Goal: Check status: Check status

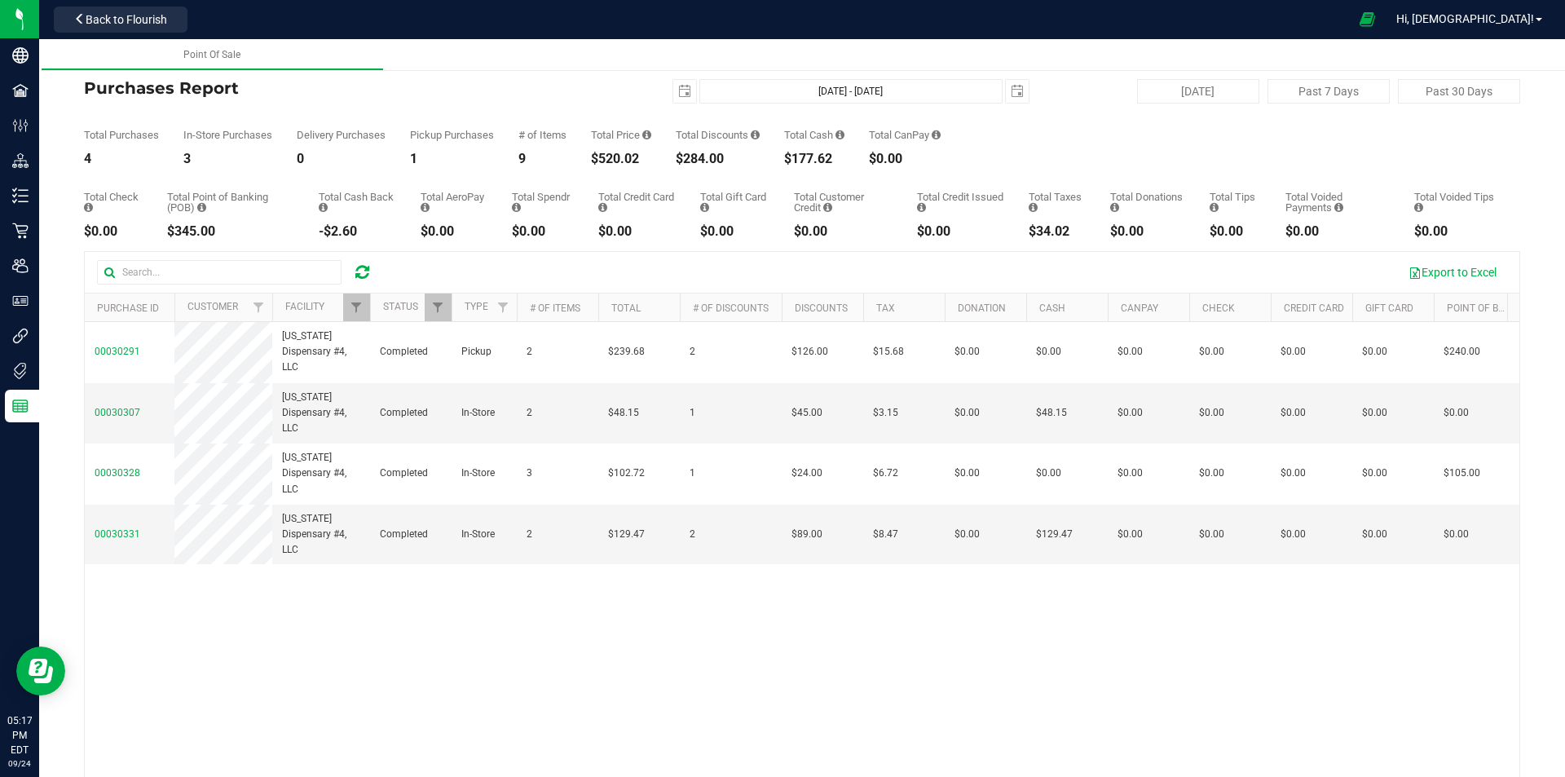
click at [364, 267] on icon at bounding box center [362, 272] width 14 height 16
click at [344, 306] on link "Filter" at bounding box center [356, 308] width 27 height 28
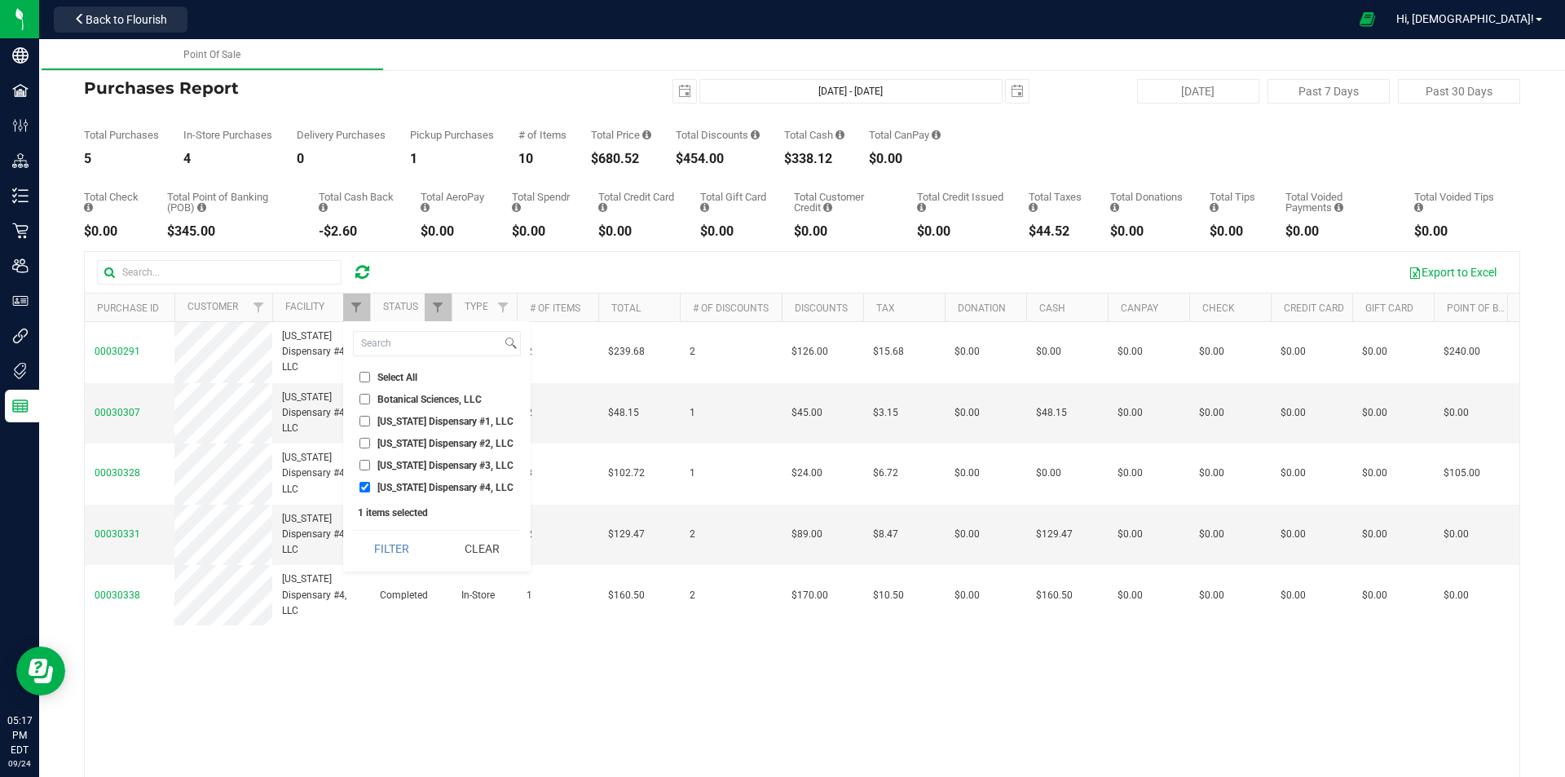
click at [396, 465] on span "[US_STATE] Dispensary #3, LLC" at bounding box center [445, 466] width 136 height 10
click at [370, 465] on input "[US_STATE] Dispensary #3, LLC" at bounding box center [365, 465] width 11 height 11
checkbox input "true"
click at [396, 483] on span "[US_STATE] Dispensary #4, LLC" at bounding box center [445, 488] width 136 height 10
click at [370, 482] on input "[US_STATE] Dispensary #4, LLC" at bounding box center [365, 487] width 11 height 11
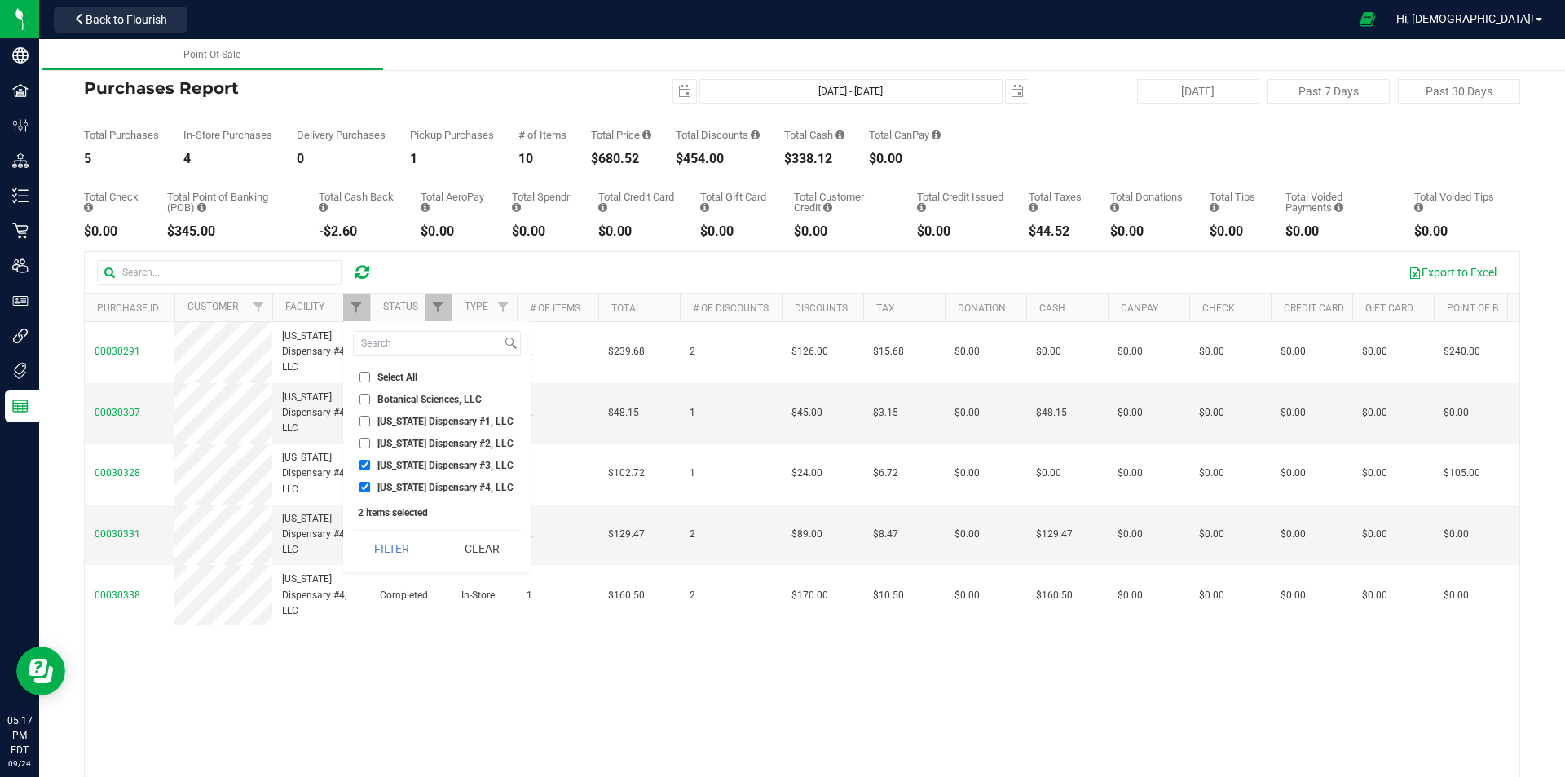
checkbox input "false"
click at [390, 554] on button "Filter" at bounding box center [392, 549] width 78 height 36
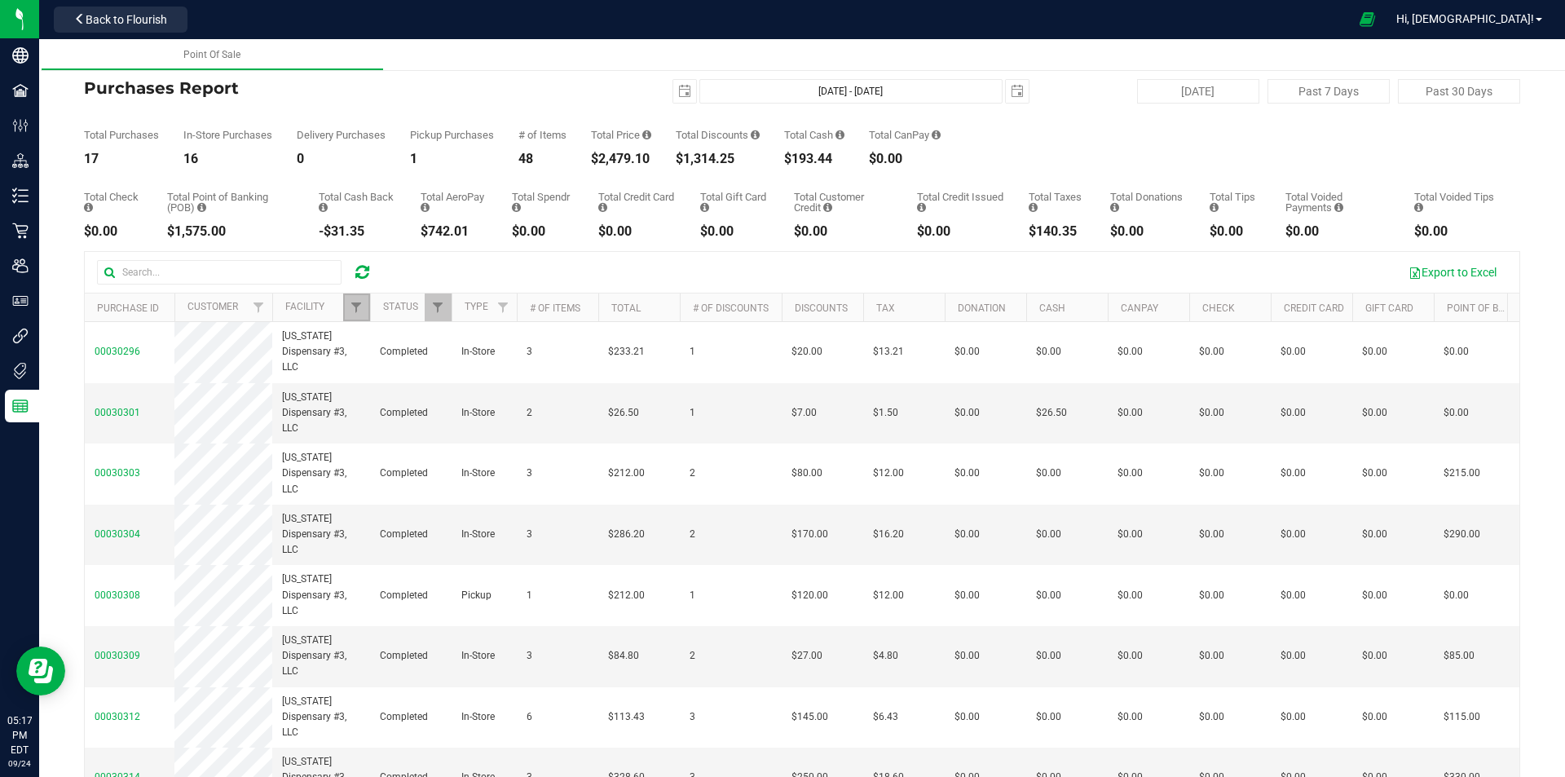
click at [347, 308] on link "Filter" at bounding box center [356, 308] width 27 height 28
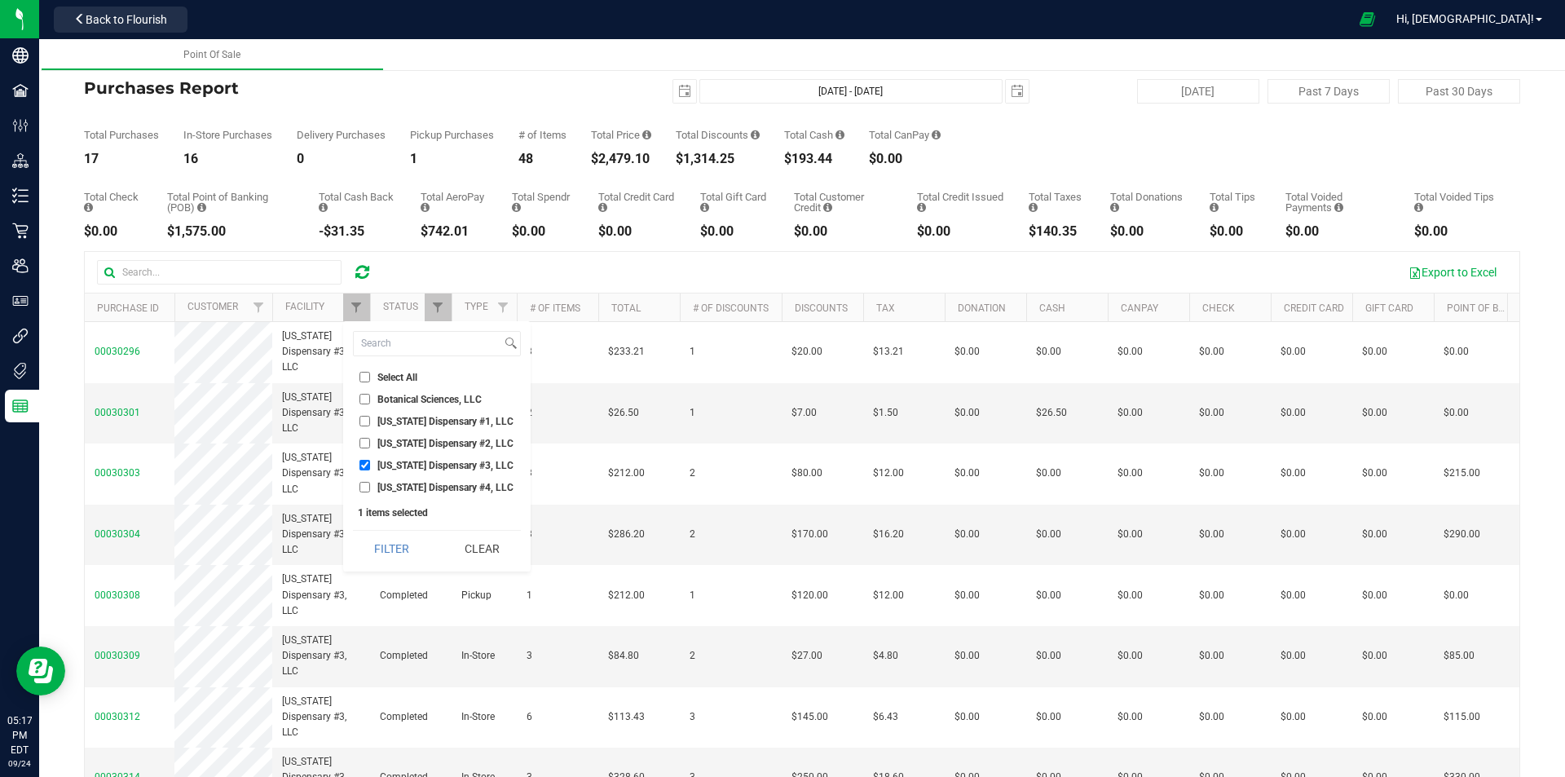
click at [422, 466] on span "[US_STATE] Dispensary #3, LLC" at bounding box center [445, 466] width 136 height 10
click at [370, 466] on input "[US_STATE] Dispensary #3, LLC" at bounding box center [365, 465] width 11 height 11
checkbox input "false"
click at [414, 451] on li "[US_STATE] Dispensary #2, LLC" at bounding box center [437, 443] width 168 height 17
click at [413, 445] on span "[US_STATE] Dispensary #2, LLC" at bounding box center [445, 444] width 136 height 10
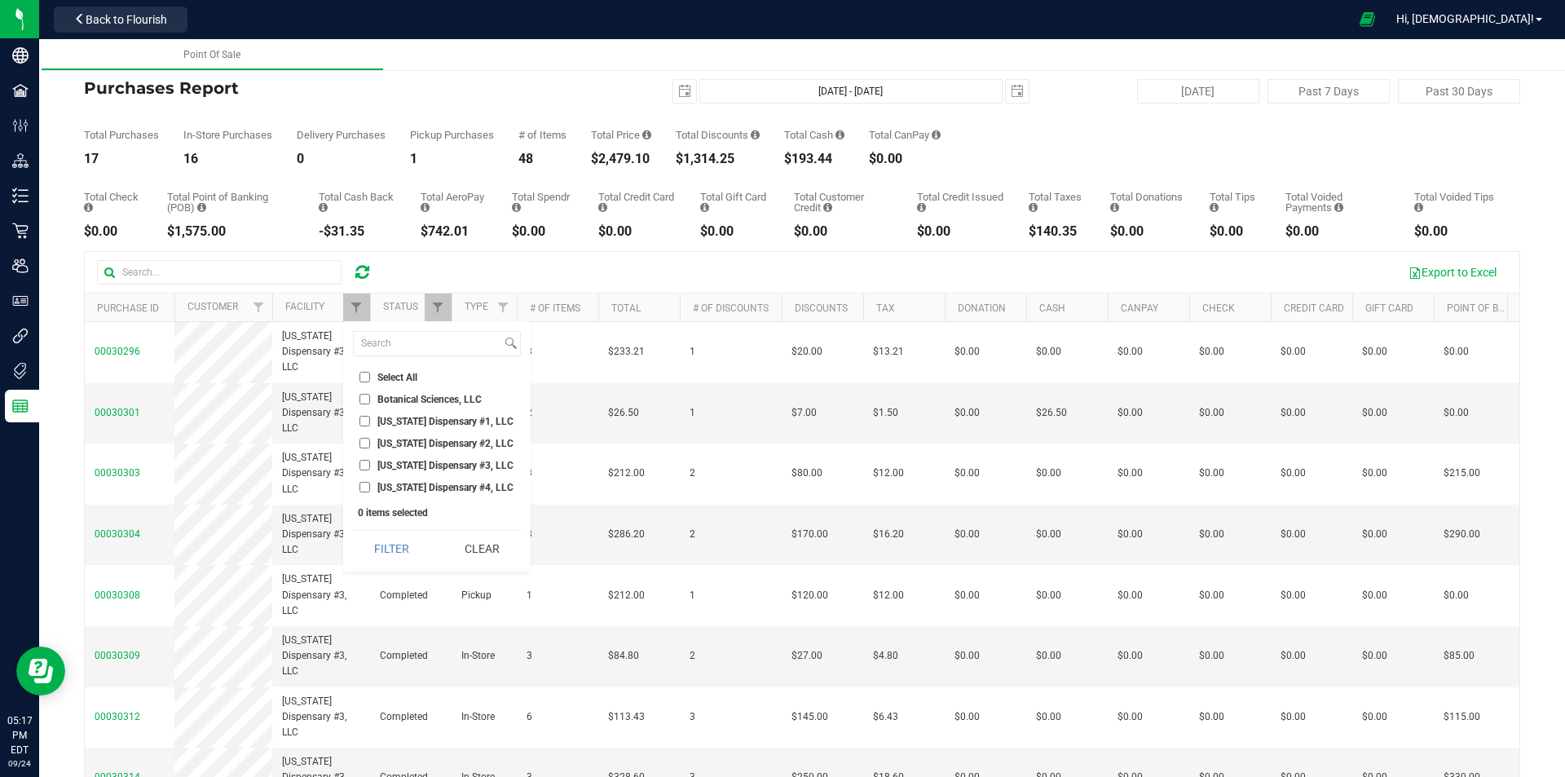
click at [370, 445] on input "[US_STATE] Dispensary #2, LLC" at bounding box center [365, 443] width 11 height 11
click at [391, 545] on button "Filter" at bounding box center [392, 549] width 78 height 36
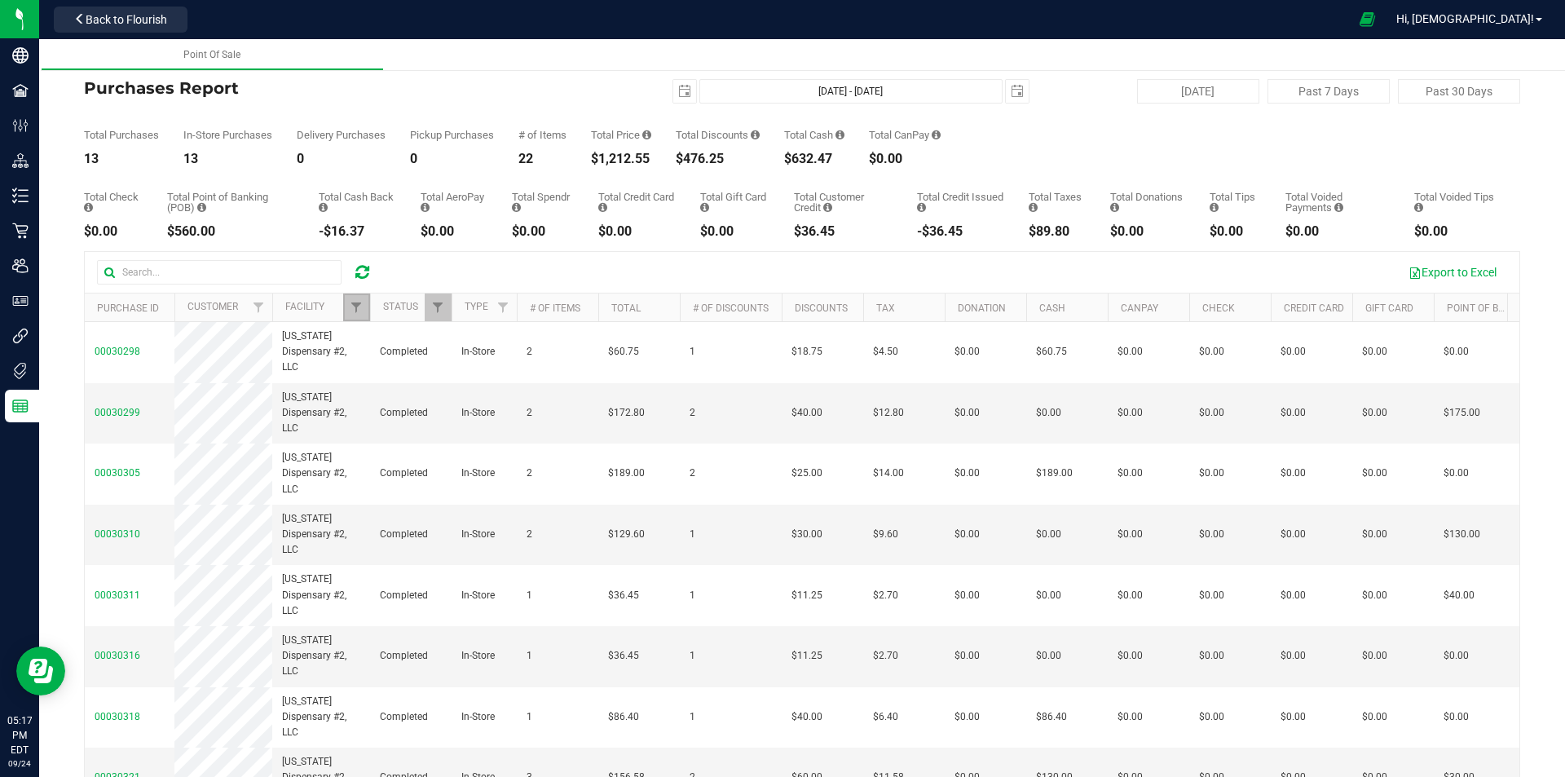
click at [349, 304] on link "Filter" at bounding box center [356, 308] width 27 height 28
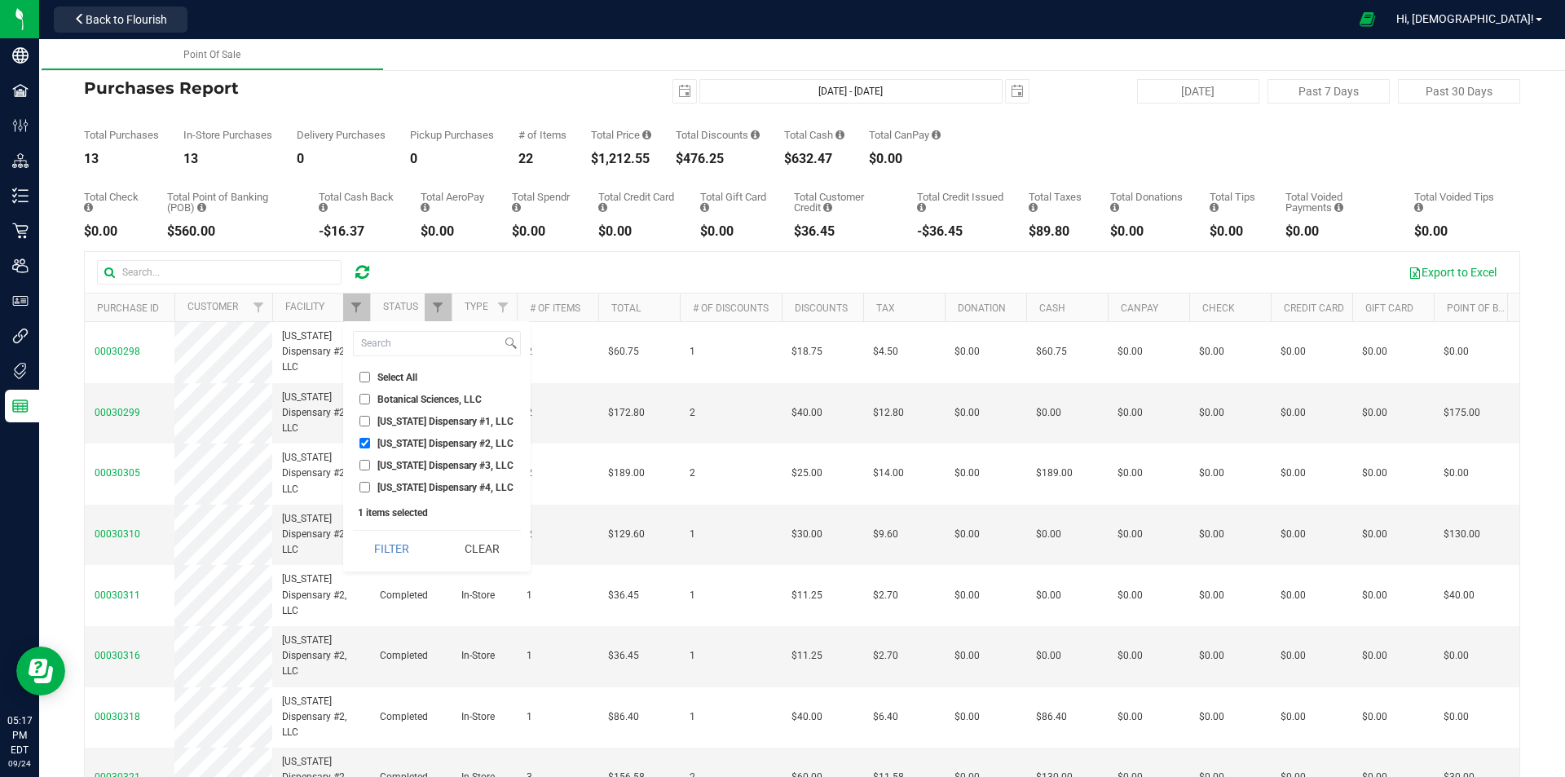
click at [414, 440] on span "[US_STATE] Dispensary #2, LLC" at bounding box center [445, 444] width 136 height 10
click at [370, 440] on input "[US_STATE] Dispensary #2, LLC" at bounding box center [365, 443] width 11 height 11
checkbox input "false"
click at [412, 417] on span "[US_STATE] Dispensary #1, LLC" at bounding box center [445, 422] width 136 height 10
click at [370, 417] on input "[US_STATE] Dispensary #1, LLC" at bounding box center [365, 421] width 11 height 11
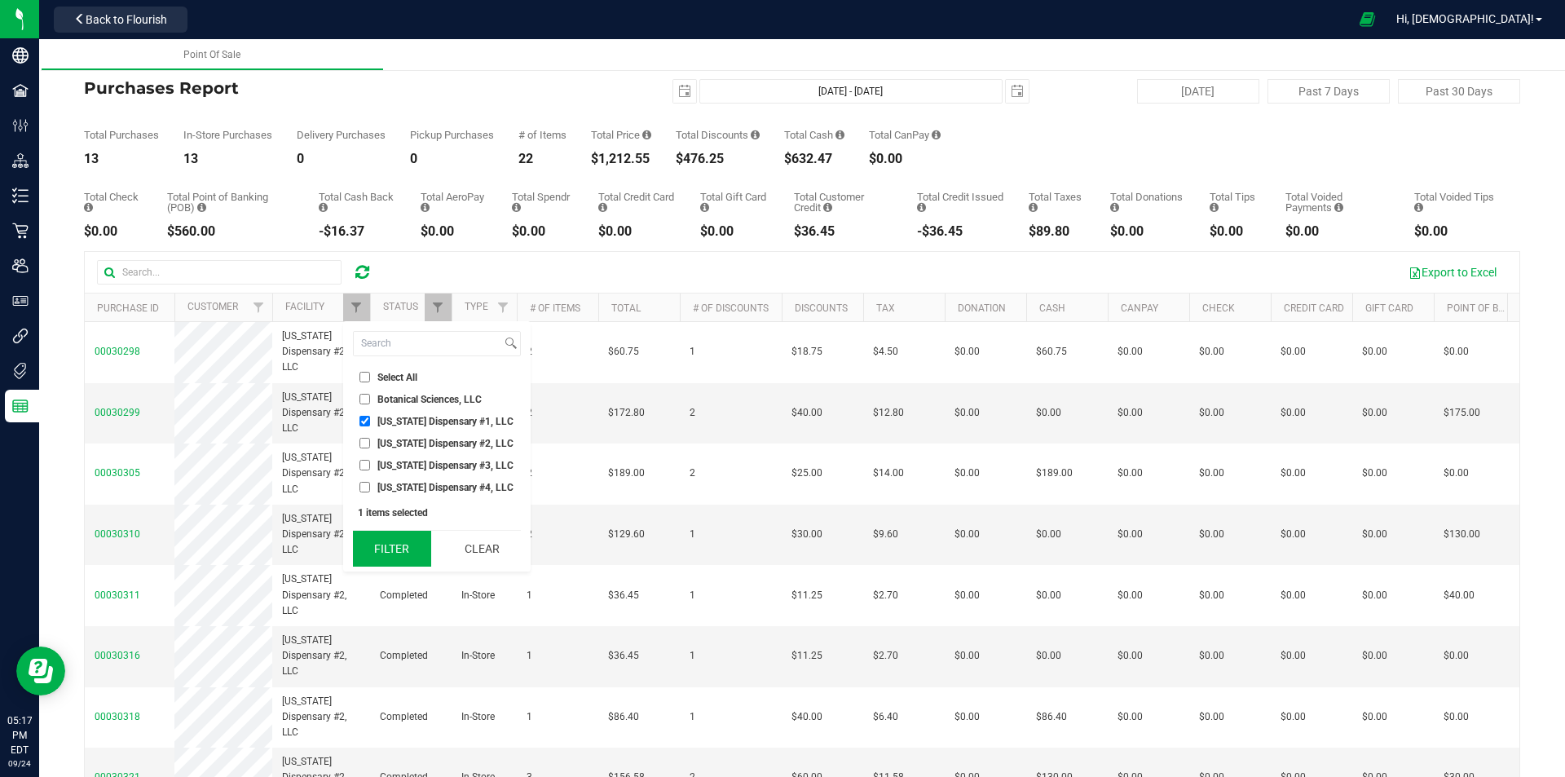
click at [404, 540] on button "Filter" at bounding box center [392, 549] width 78 height 36
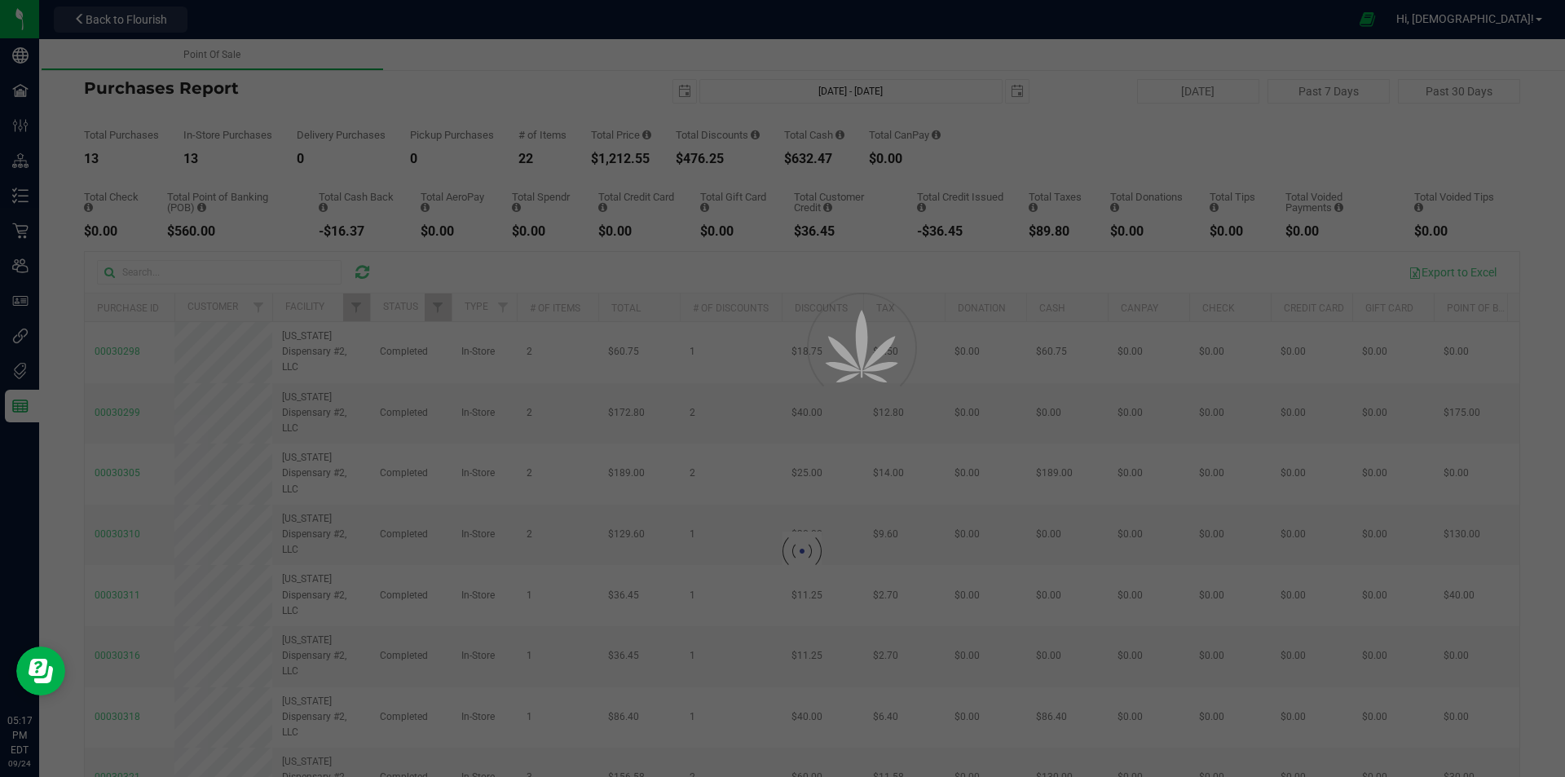
checkbox input "true"
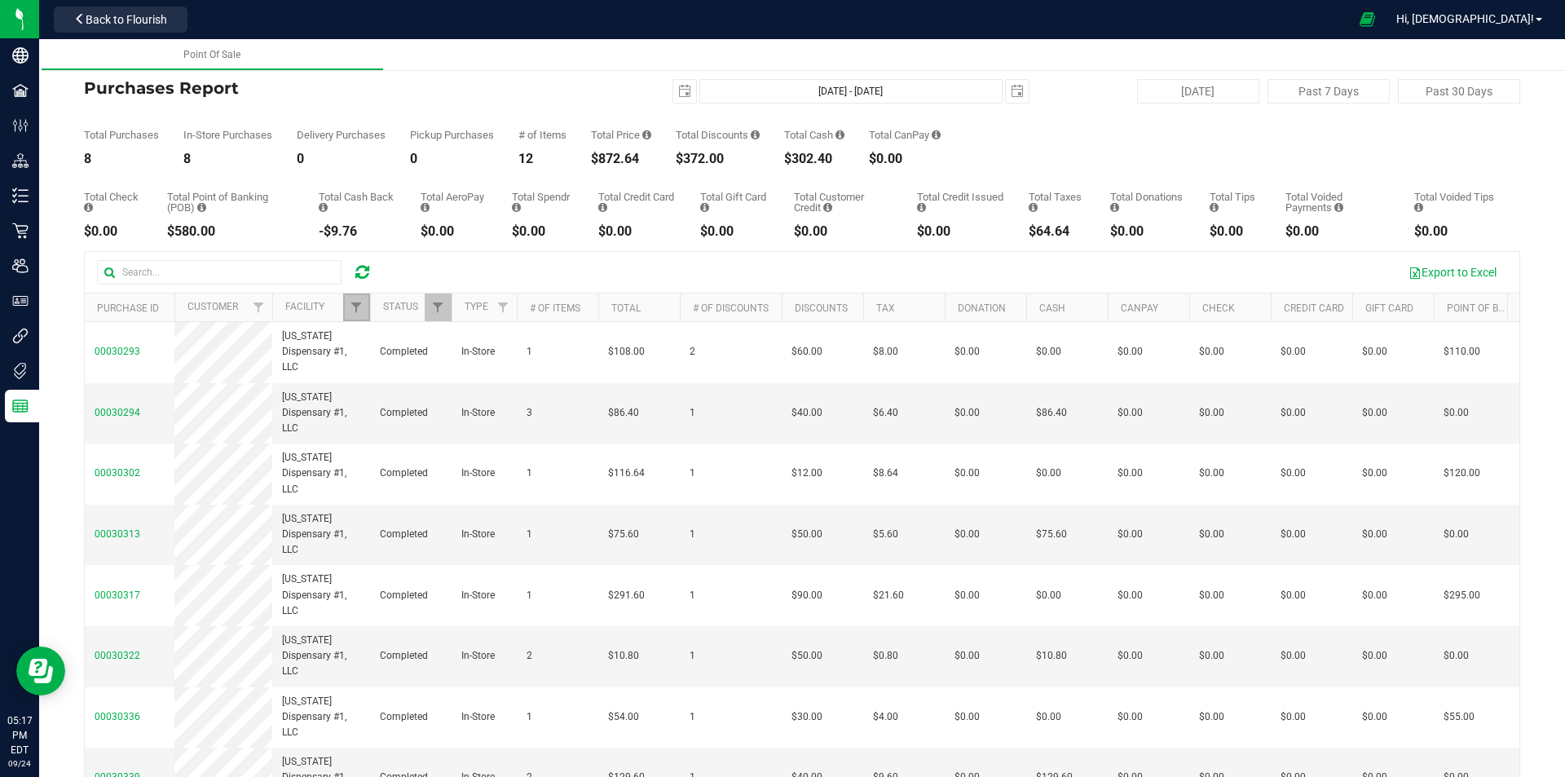
click at [355, 307] on span "Filter" at bounding box center [356, 307] width 13 height 13
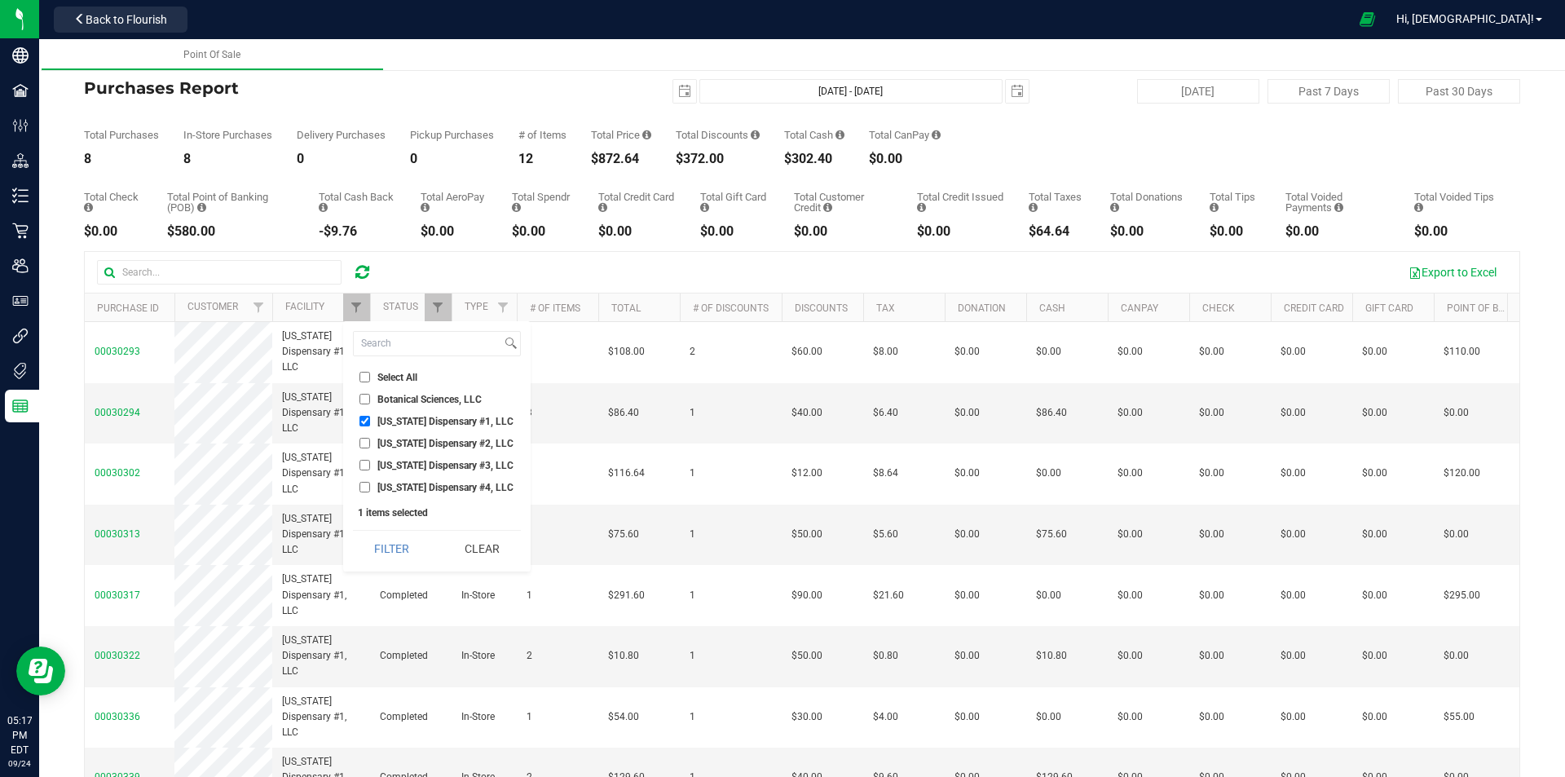
click at [370, 495] on li "[US_STATE] Dispensary #4, LLC" at bounding box center [437, 487] width 168 height 17
click at [370, 483] on label "[US_STATE] Dispensary #4, LLC" at bounding box center [437, 487] width 154 height 11
click at [370, 483] on input "[US_STATE] Dispensary #4, LLC" at bounding box center [365, 487] width 11 height 11
checkbox input "true"
click at [363, 412] on ul "Select All Botanical Sciences, LLC Georgia Dispensary #1, LLC Georgia Dispensar…" at bounding box center [437, 432] width 168 height 127
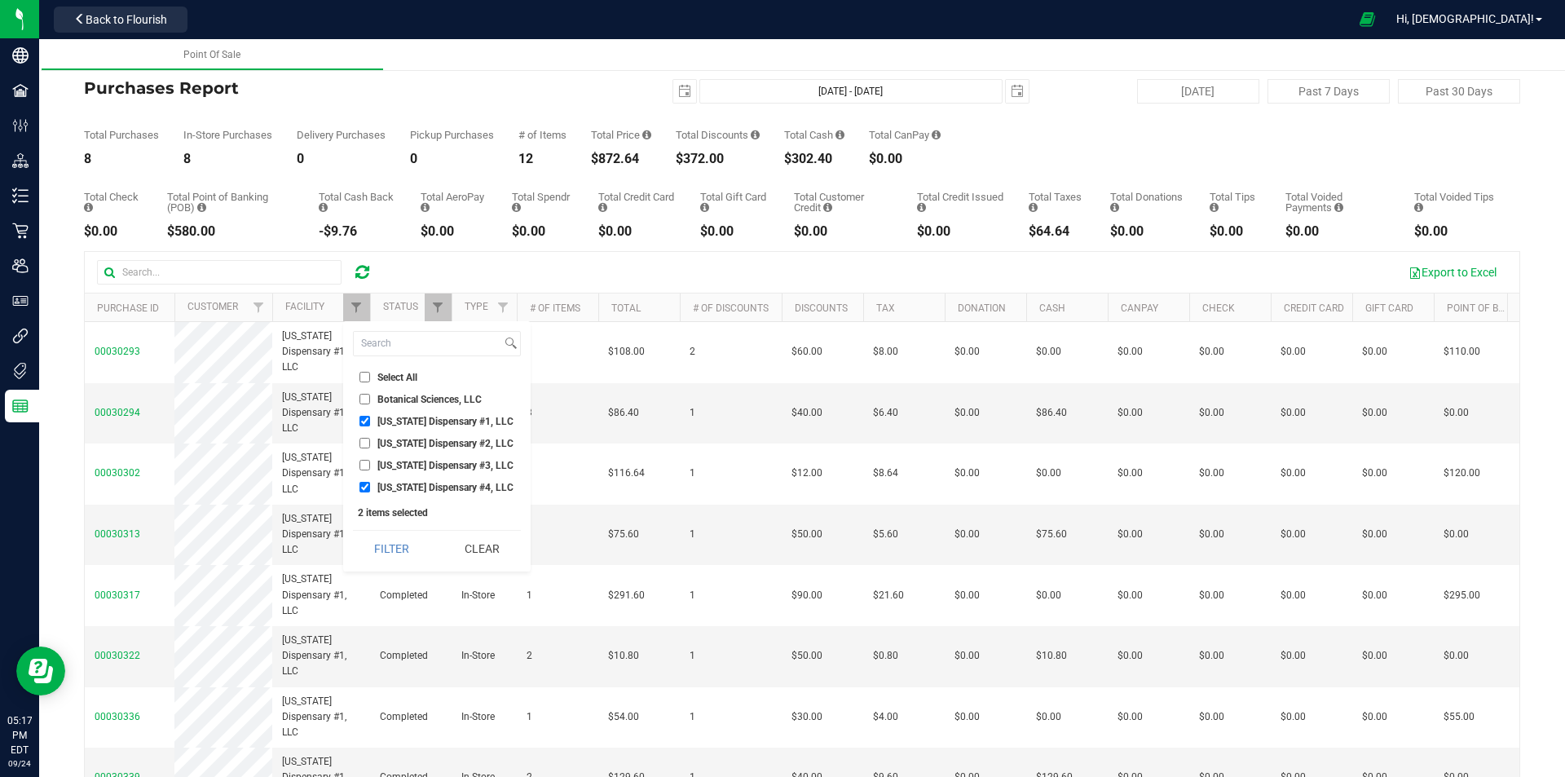
click at [369, 419] on input "[US_STATE] Dispensary #1, LLC" at bounding box center [365, 421] width 11 height 11
checkbox input "false"
click at [386, 546] on button "Filter" at bounding box center [392, 549] width 78 height 36
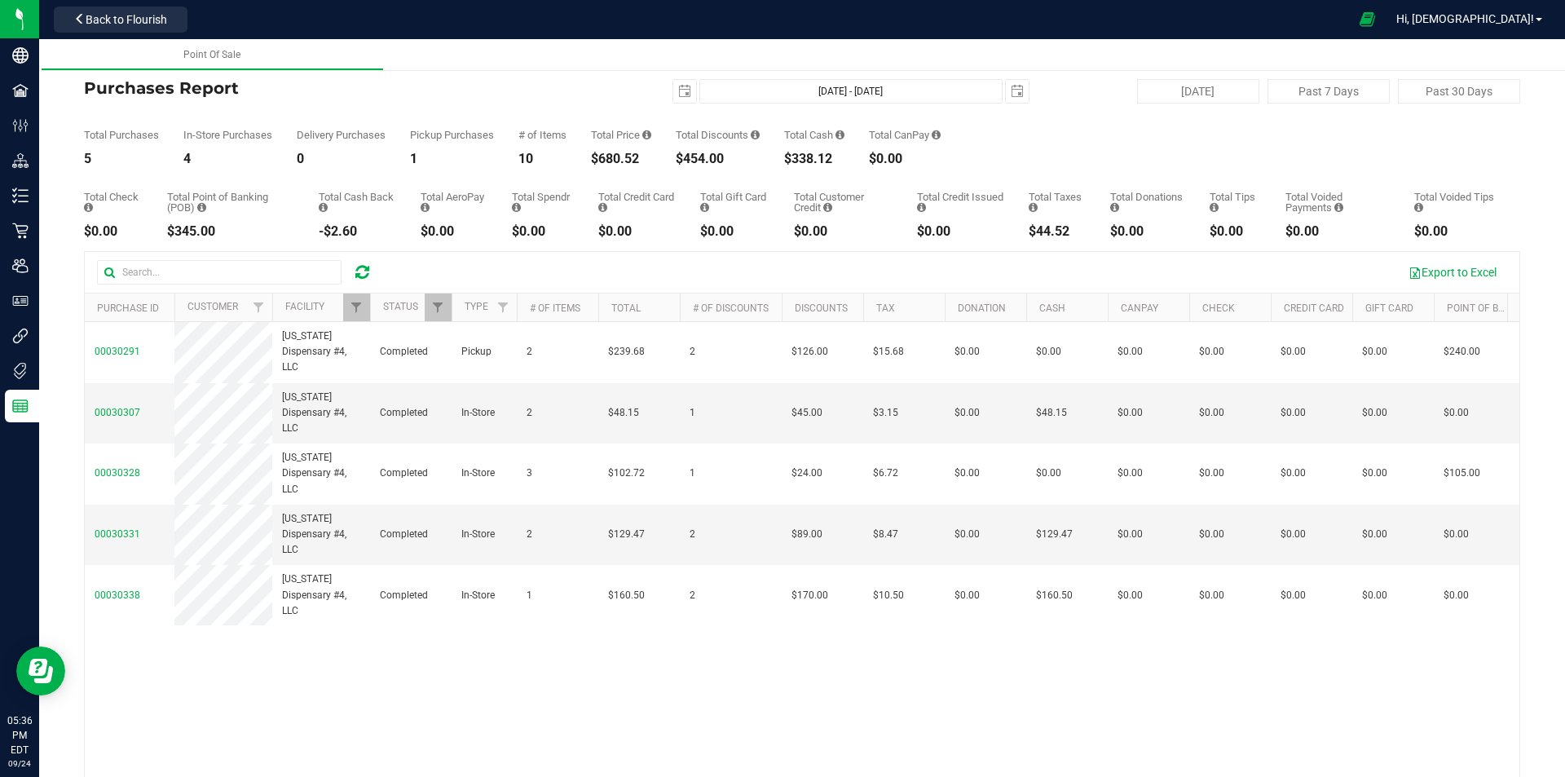
click at [362, 277] on icon at bounding box center [362, 272] width 14 height 16
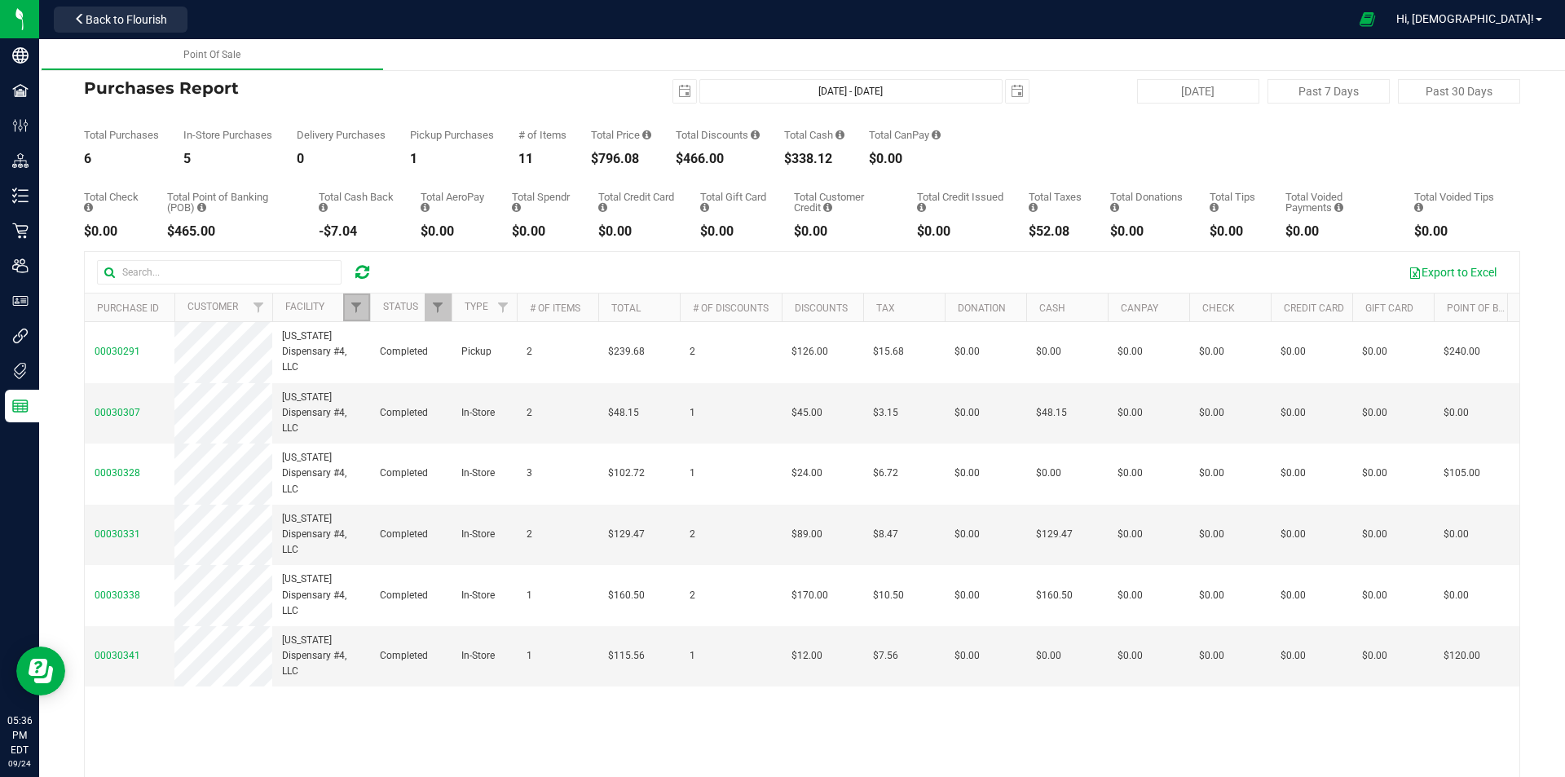
click at [349, 307] on link "Filter" at bounding box center [356, 308] width 27 height 28
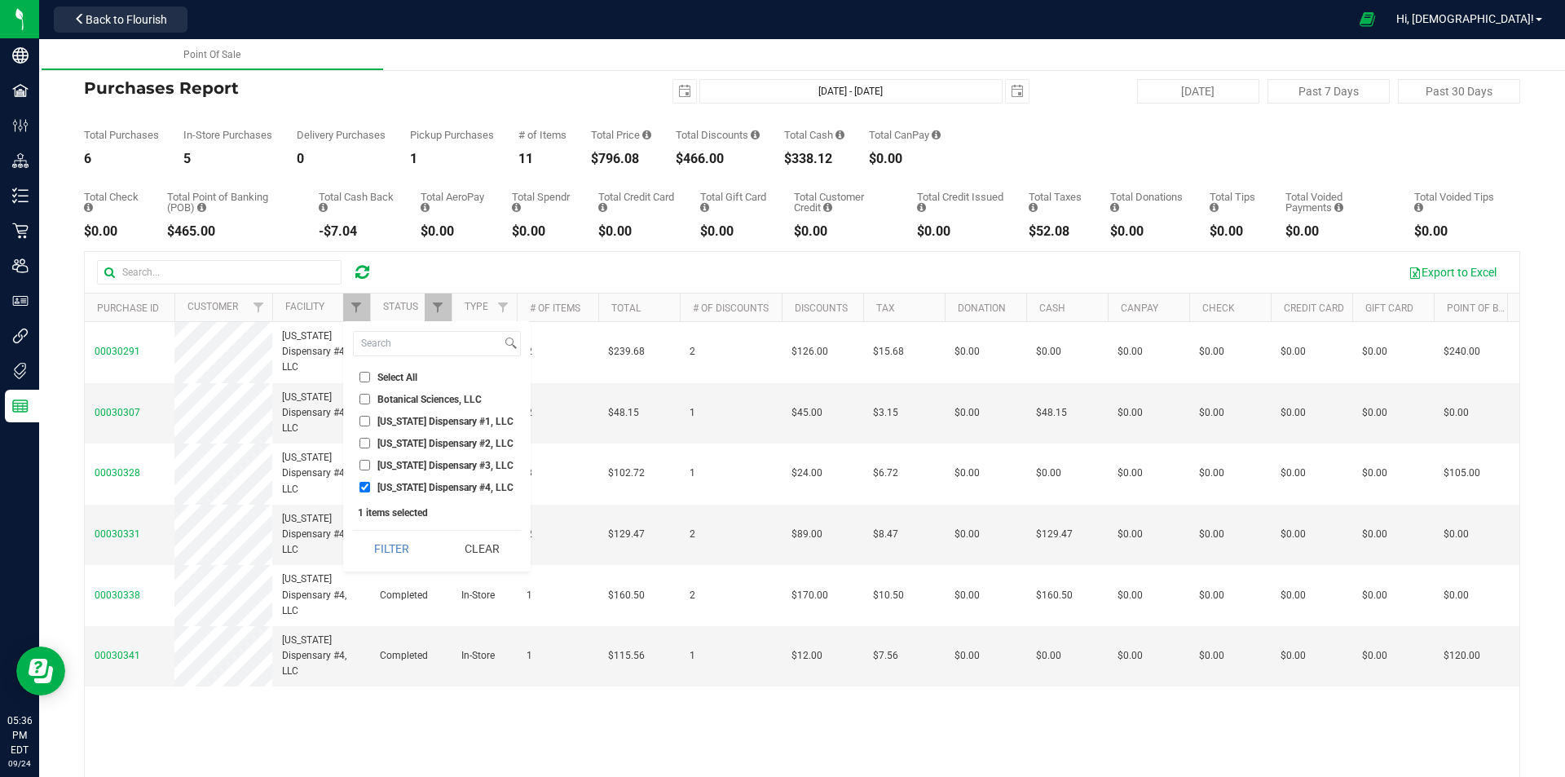
click at [366, 423] on input "[US_STATE] Dispensary #1, LLC" at bounding box center [365, 421] width 11 height 11
checkbox input "true"
click at [368, 489] on input "[US_STATE] Dispensary #4, LLC" at bounding box center [365, 487] width 11 height 11
checkbox input "false"
click at [396, 538] on button "Filter" at bounding box center [392, 549] width 78 height 36
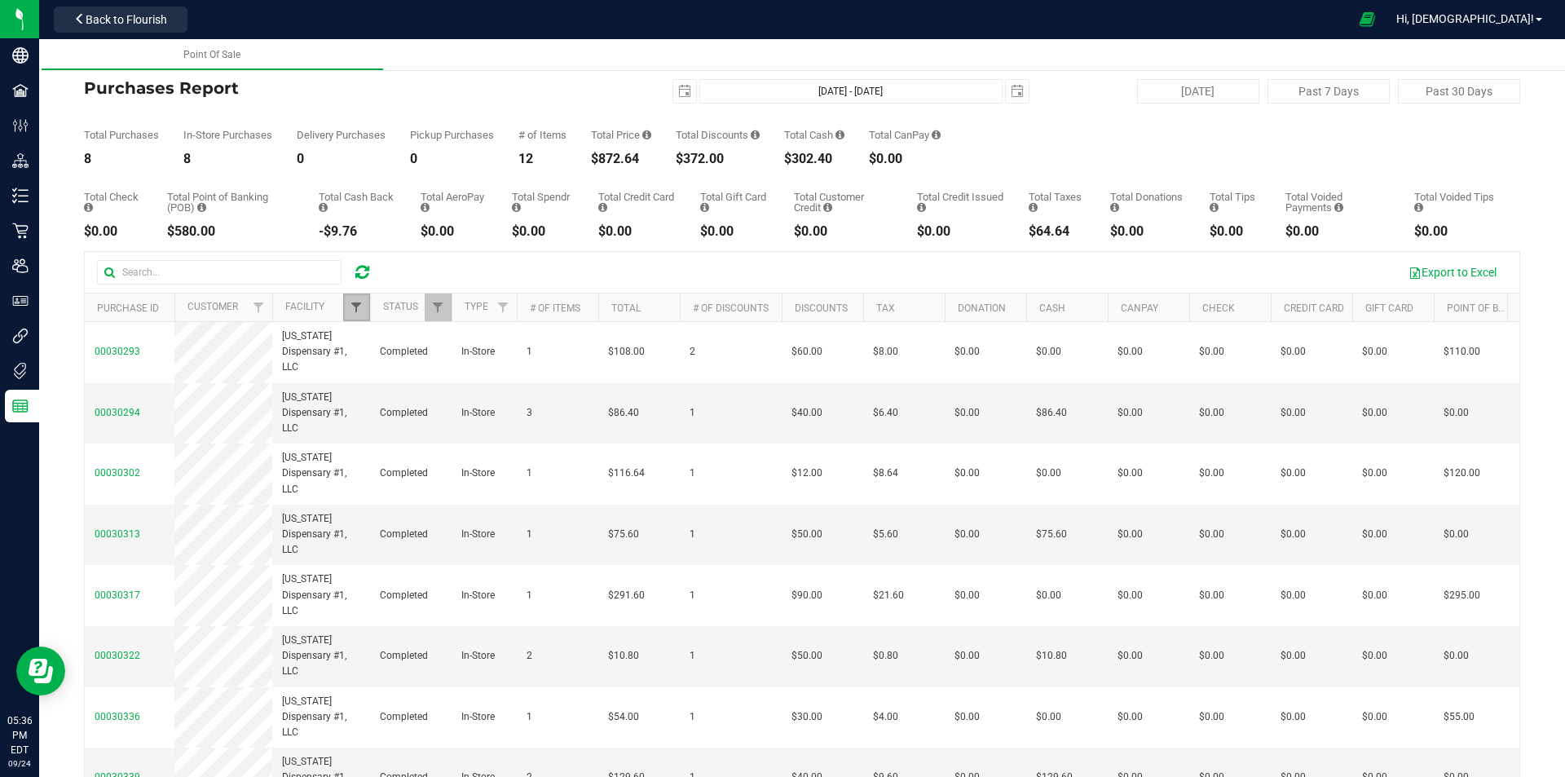
click at [358, 307] on span "Filter" at bounding box center [356, 307] width 13 height 13
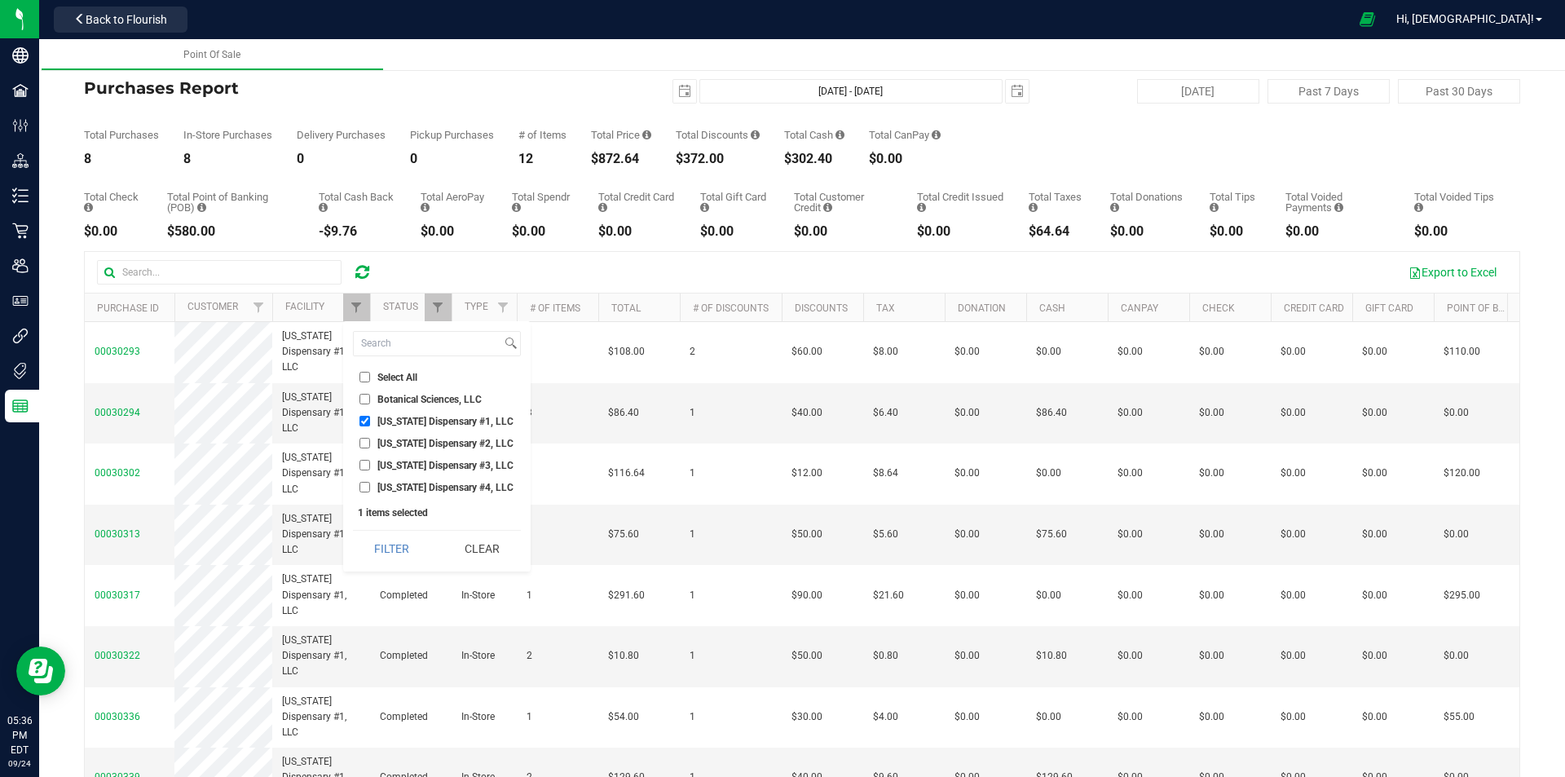
click at [367, 420] on input "[US_STATE] Dispensary #1, LLC" at bounding box center [365, 421] width 11 height 11
checkbox input "false"
click at [367, 443] on input "[US_STATE] Dispensary #2, LLC" at bounding box center [365, 443] width 11 height 11
click at [402, 553] on button "Filter" at bounding box center [392, 549] width 78 height 36
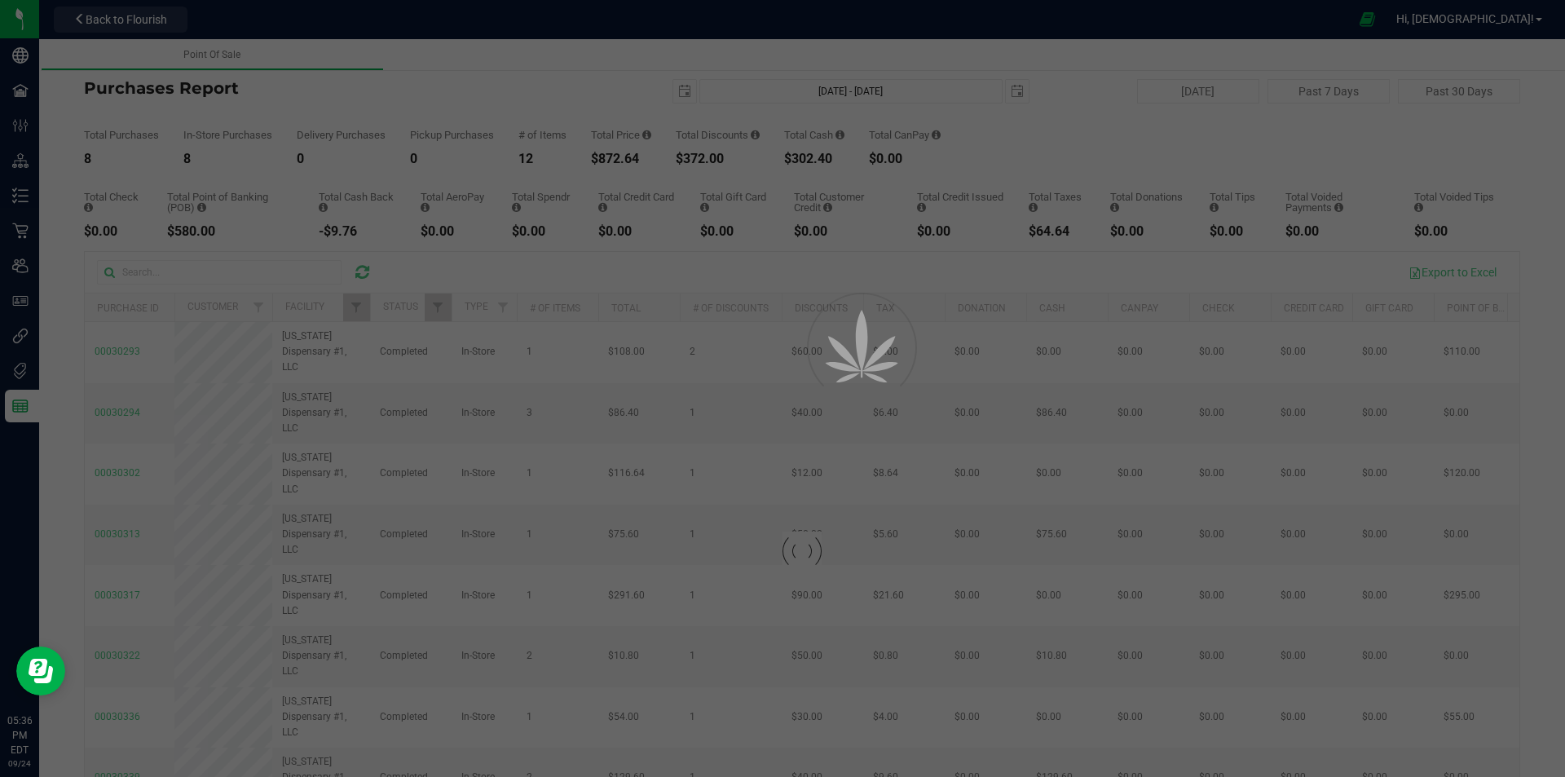
checkbox input "true"
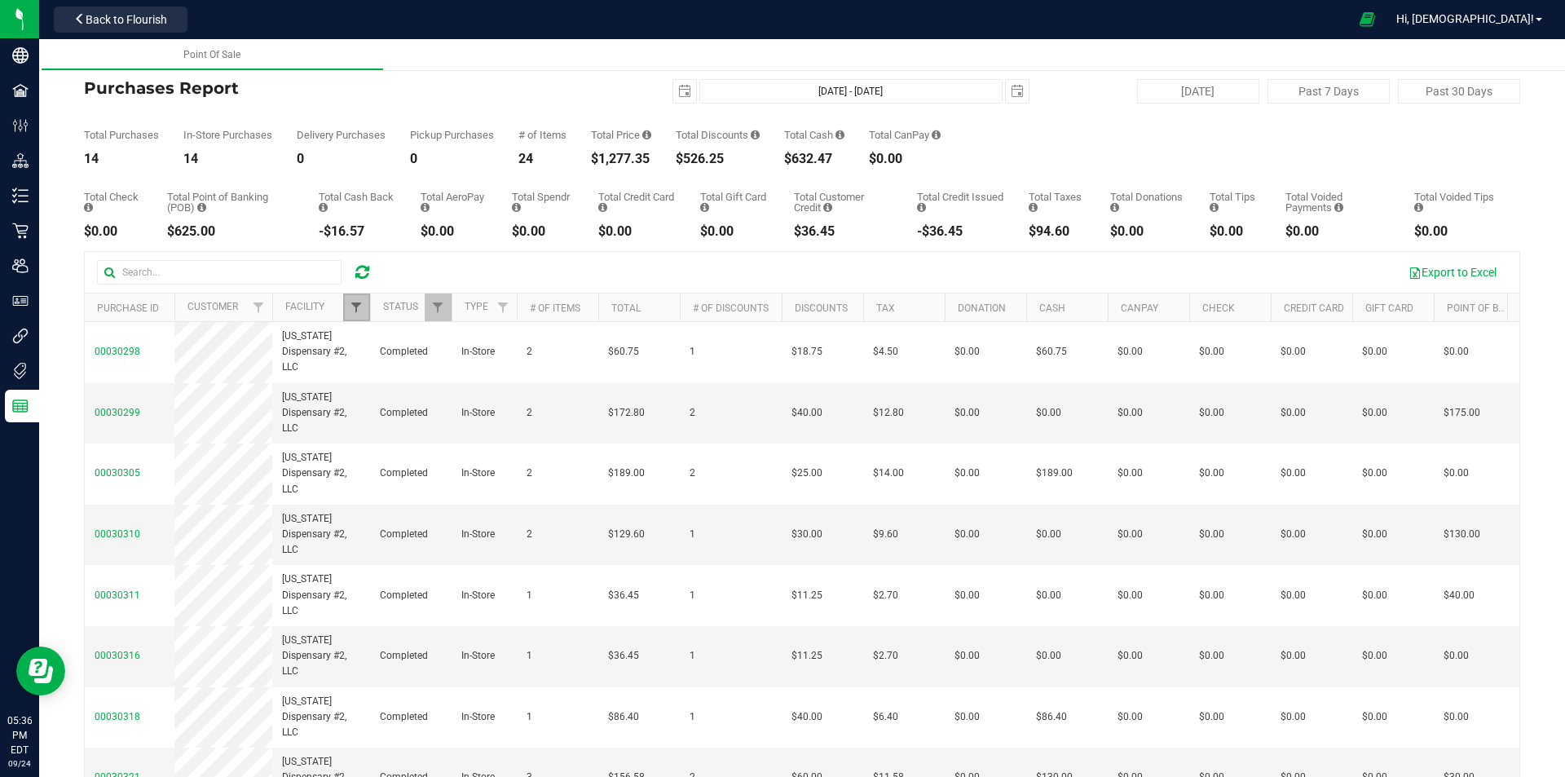
click at [355, 302] on span "Filter" at bounding box center [356, 307] width 13 height 13
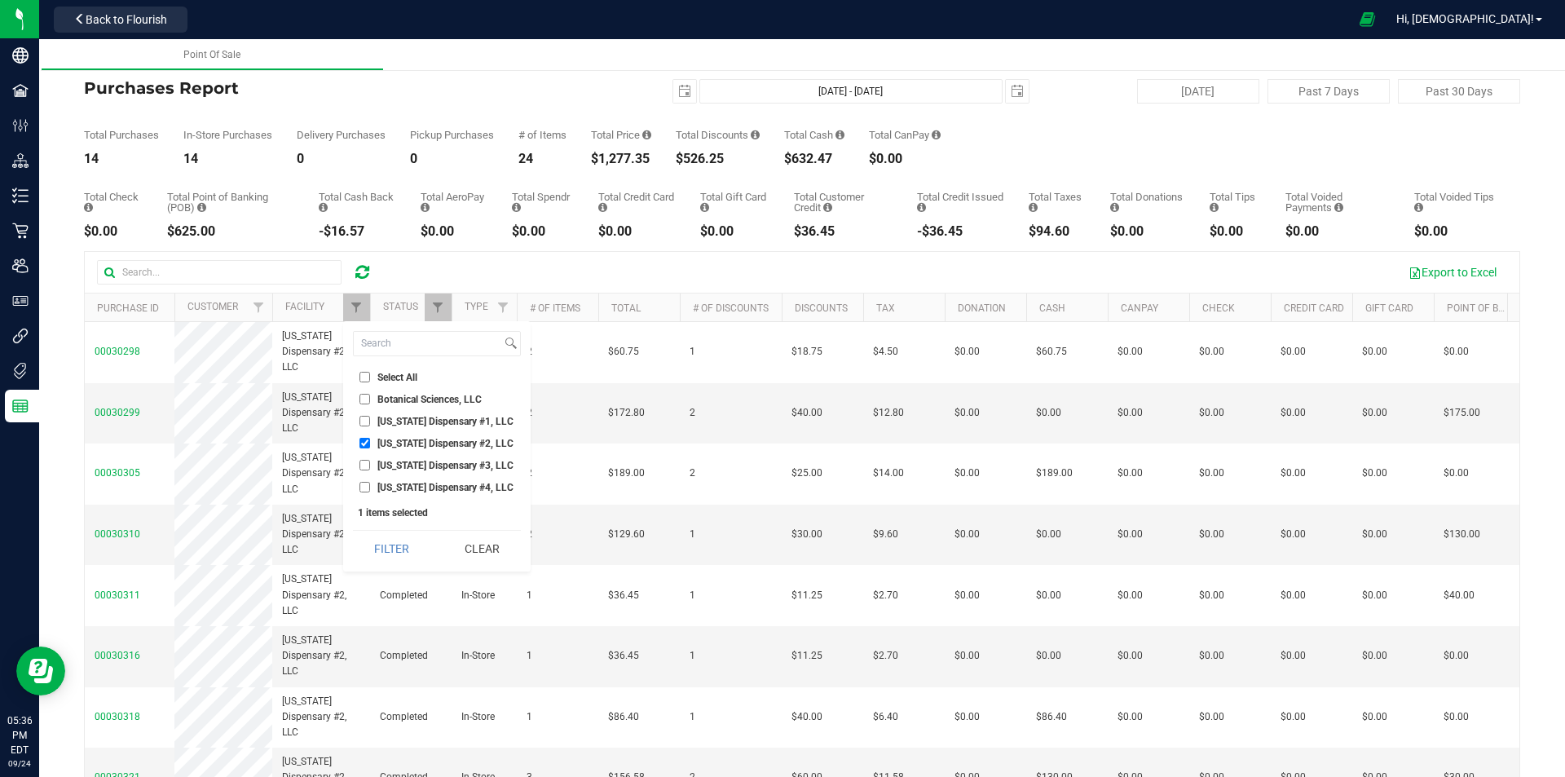
click at [364, 466] on input "[US_STATE] Dispensary #3, LLC" at bounding box center [365, 465] width 11 height 11
checkbox input "true"
click at [364, 443] on input "[US_STATE] Dispensary #2, LLC" at bounding box center [365, 443] width 11 height 11
checkbox input "false"
click at [394, 550] on button "Filter" at bounding box center [392, 549] width 78 height 36
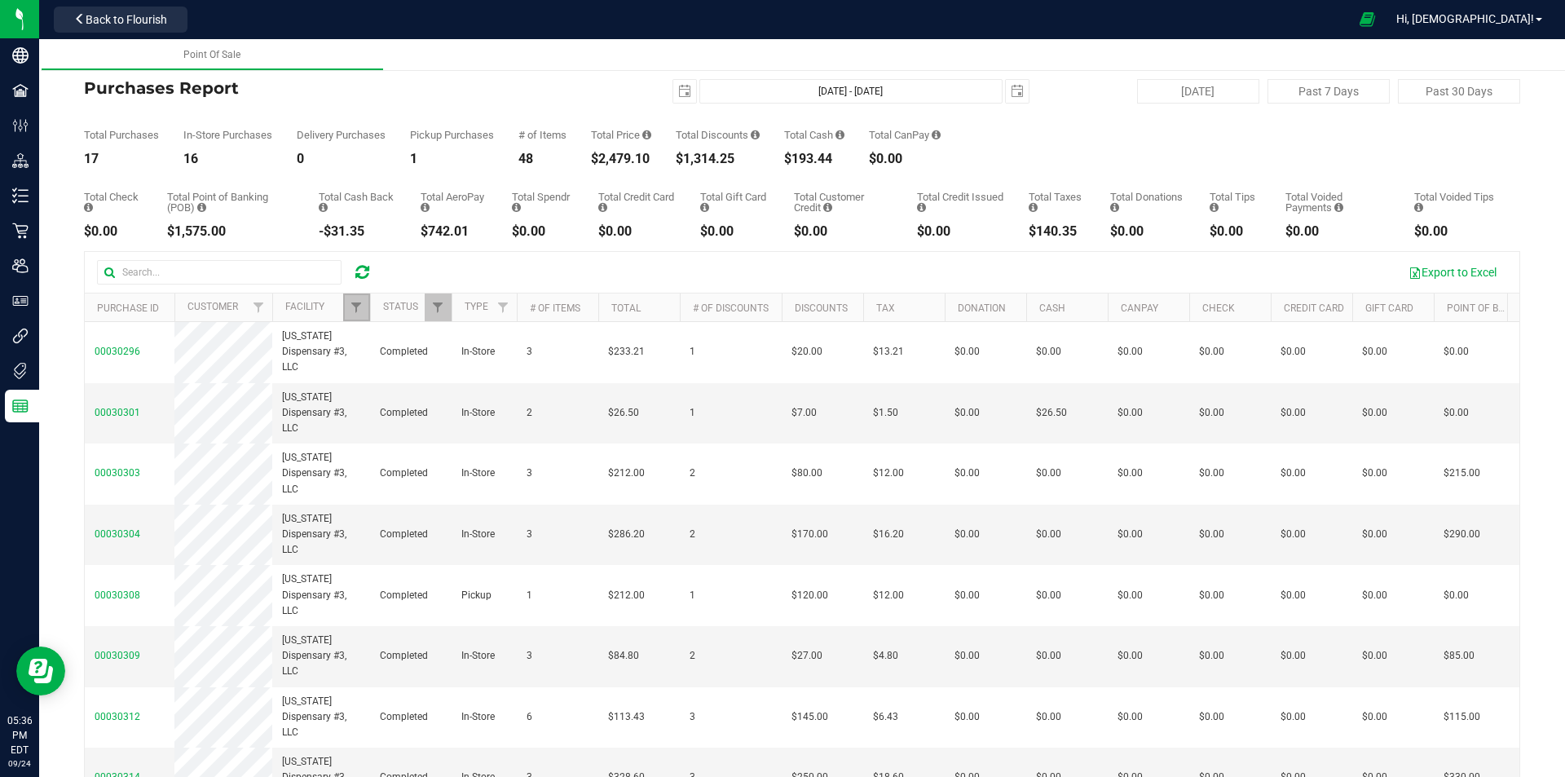
click at [349, 309] on link "Filter" at bounding box center [356, 308] width 27 height 28
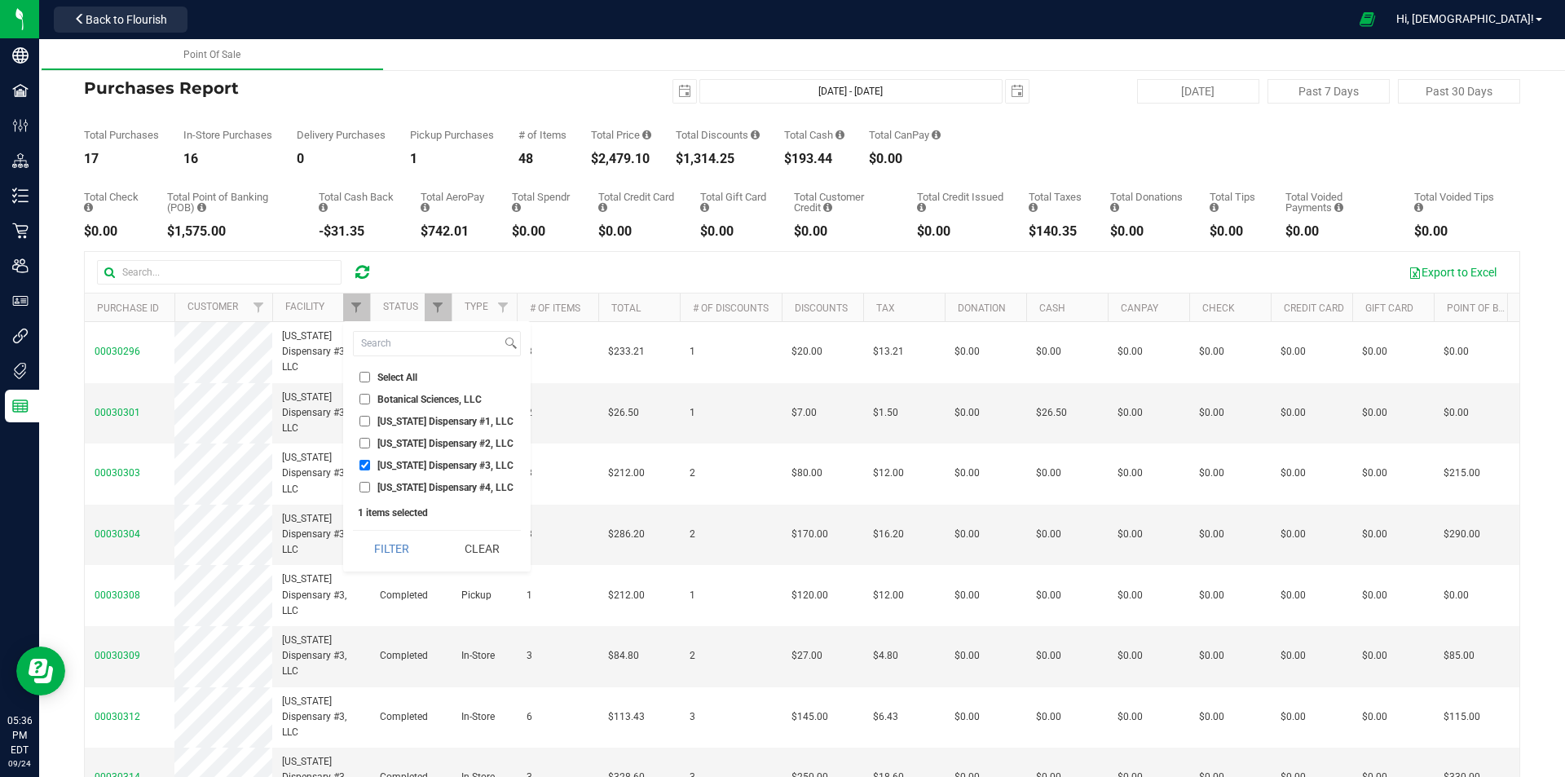
click at [364, 462] on input "[US_STATE] Dispensary #3, LLC" at bounding box center [365, 465] width 11 height 11
checkbox input "false"
click at [366, 487] on input "[US_STATE] Dispensary #4, LLC" at bounding box center [365, 487] width 11 height 11
checkbox input "true"
click at [404, 546] on button "Filter" at bounding box center [392, 549] width 78 height 36
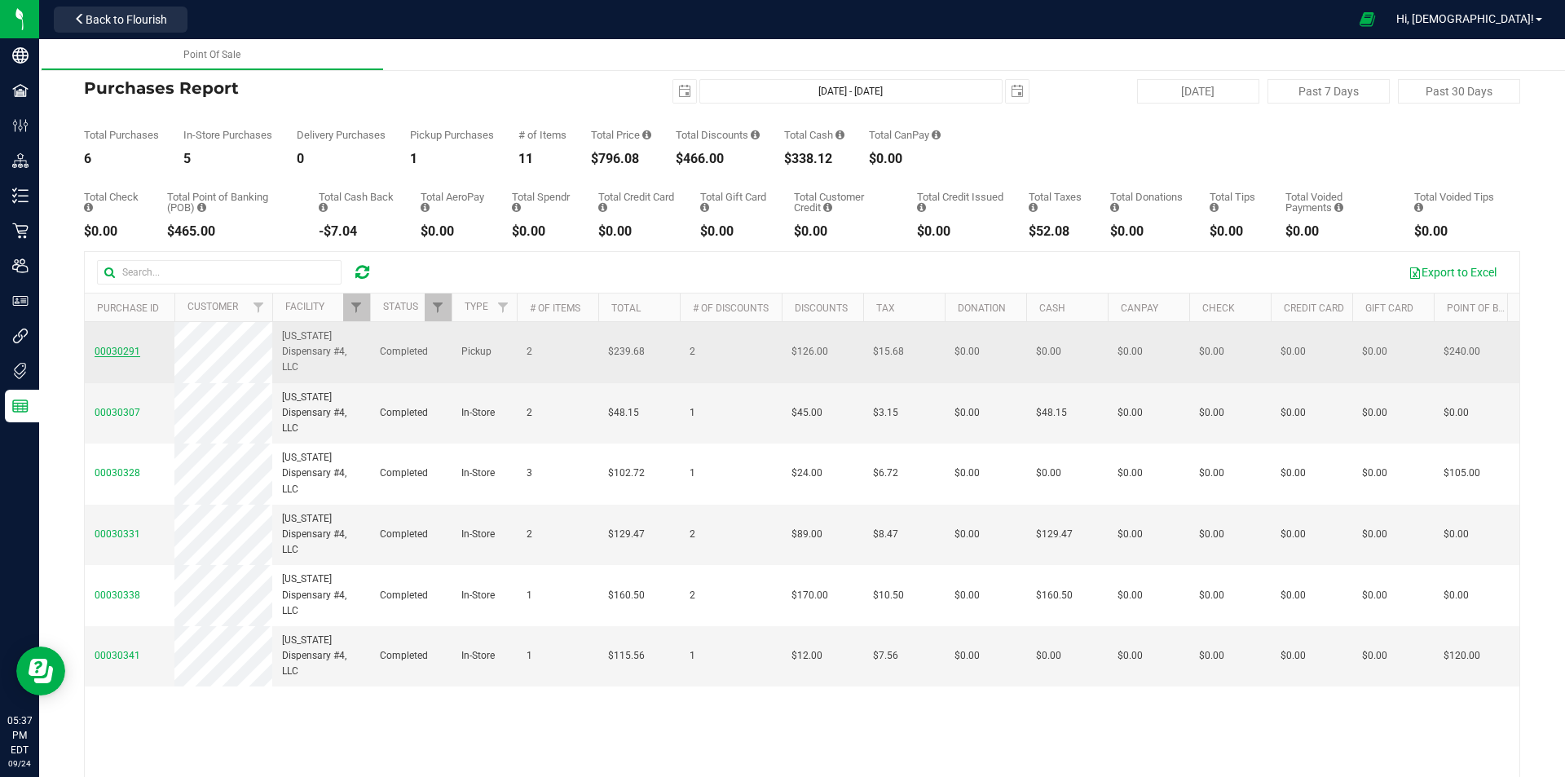
click at [131, 352] on span "00030291" at bounding box center [118, 351] width 46 height 11
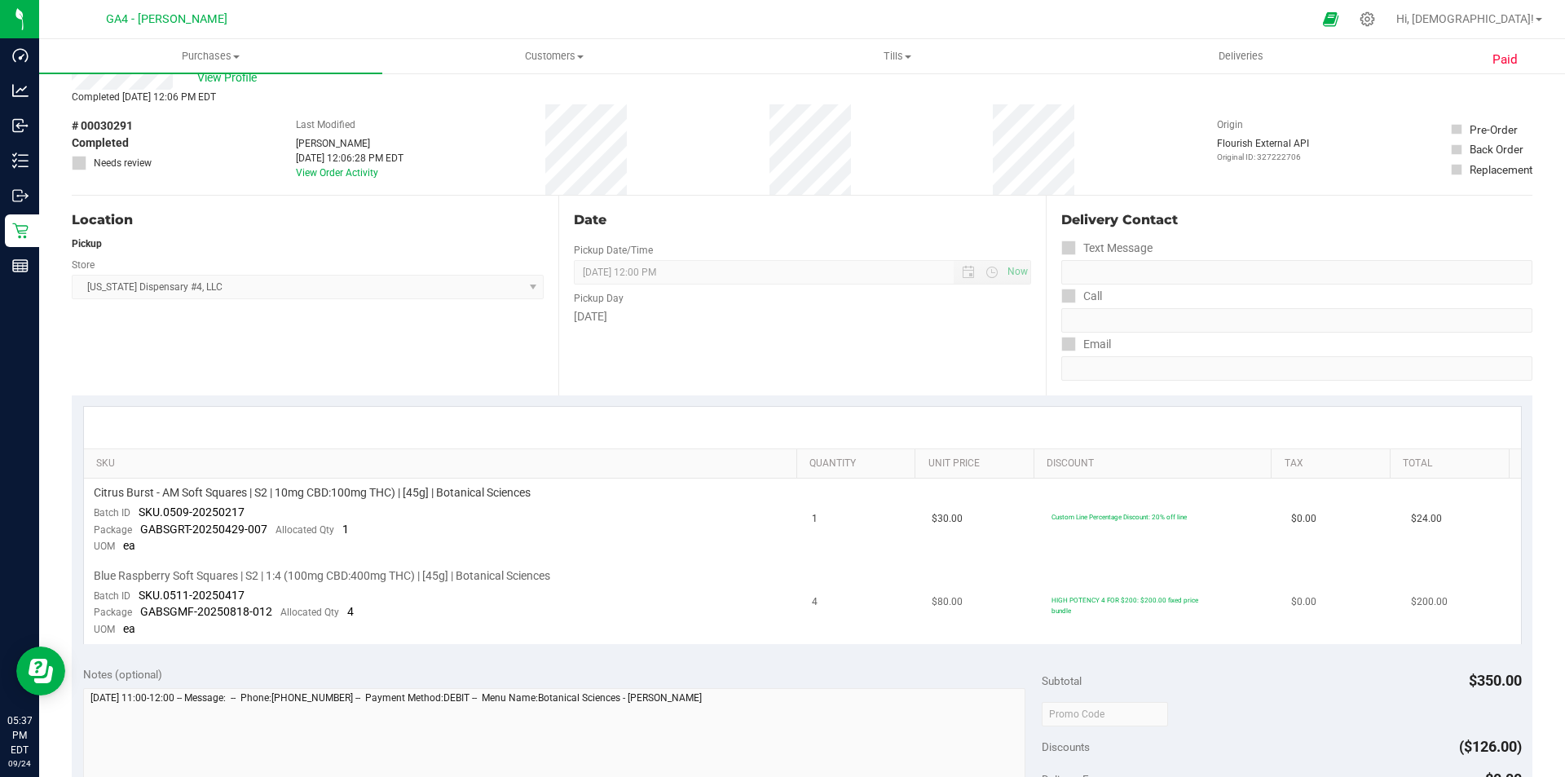
scroll to position [82, 0]
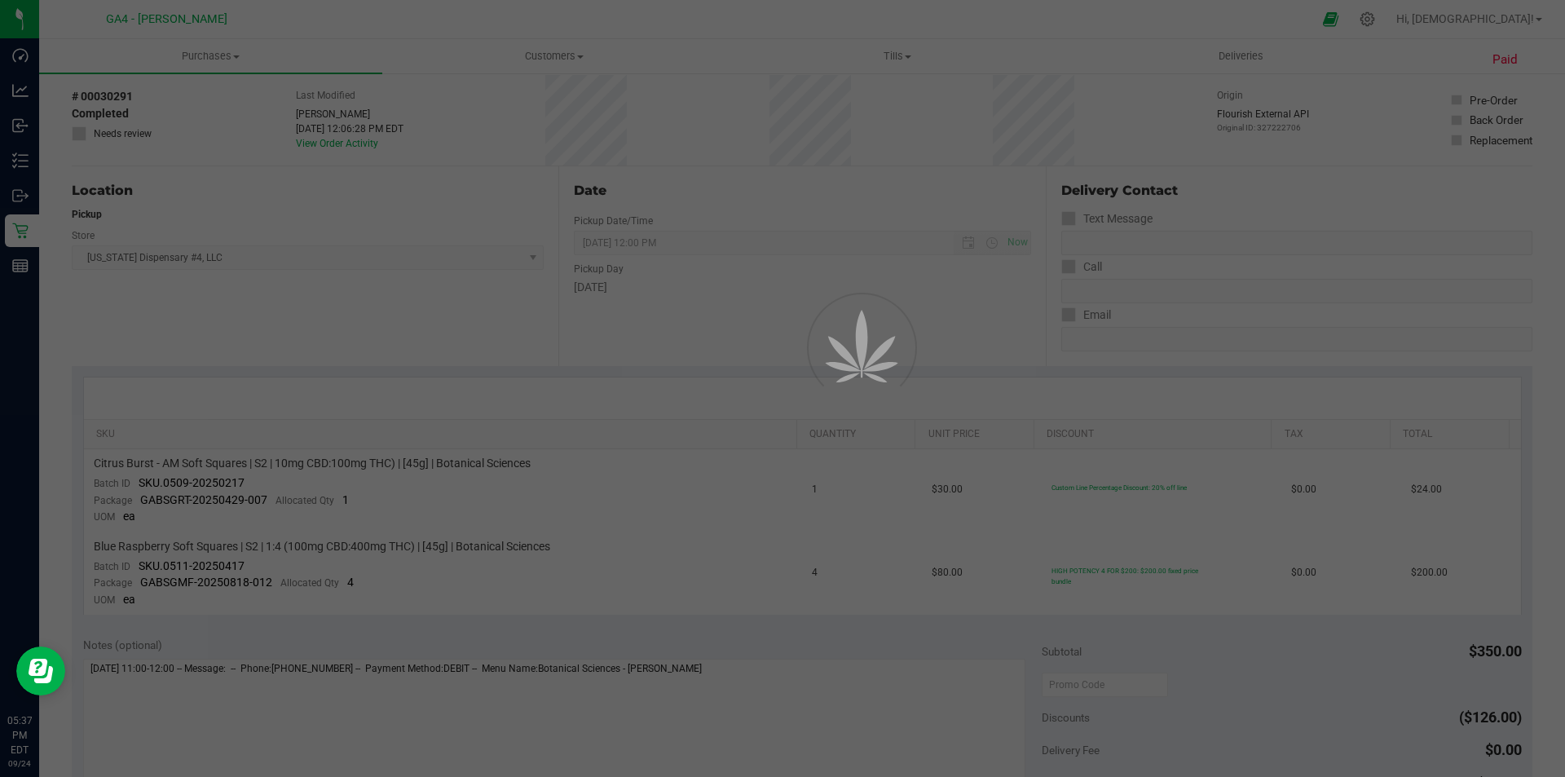
click at [672, 364] on div at bounding box center [782, 388] width 1565 height 777
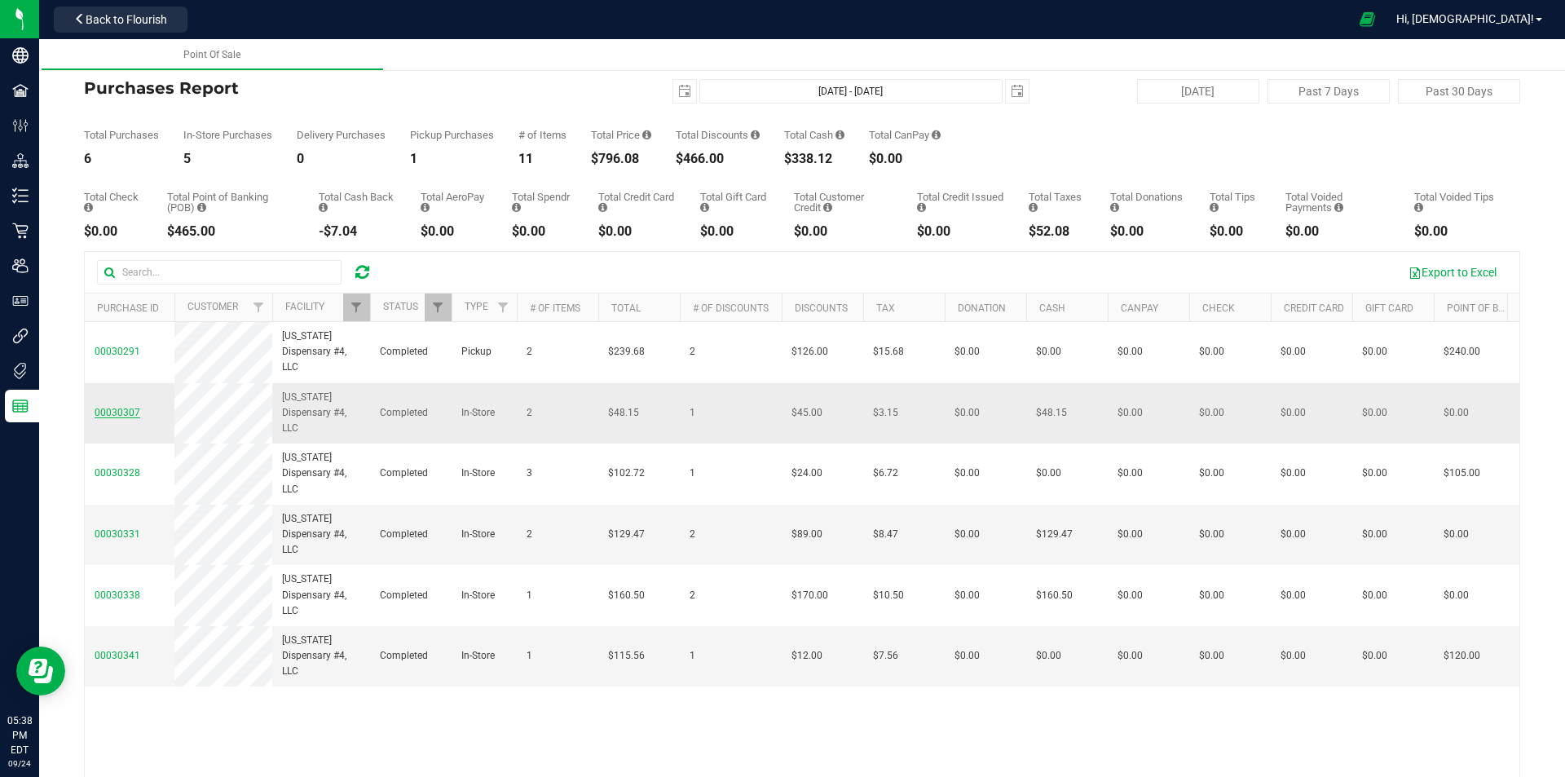
click at [121, 412] on span "00030307" at bounding box center [118, 412] width 46 height 11
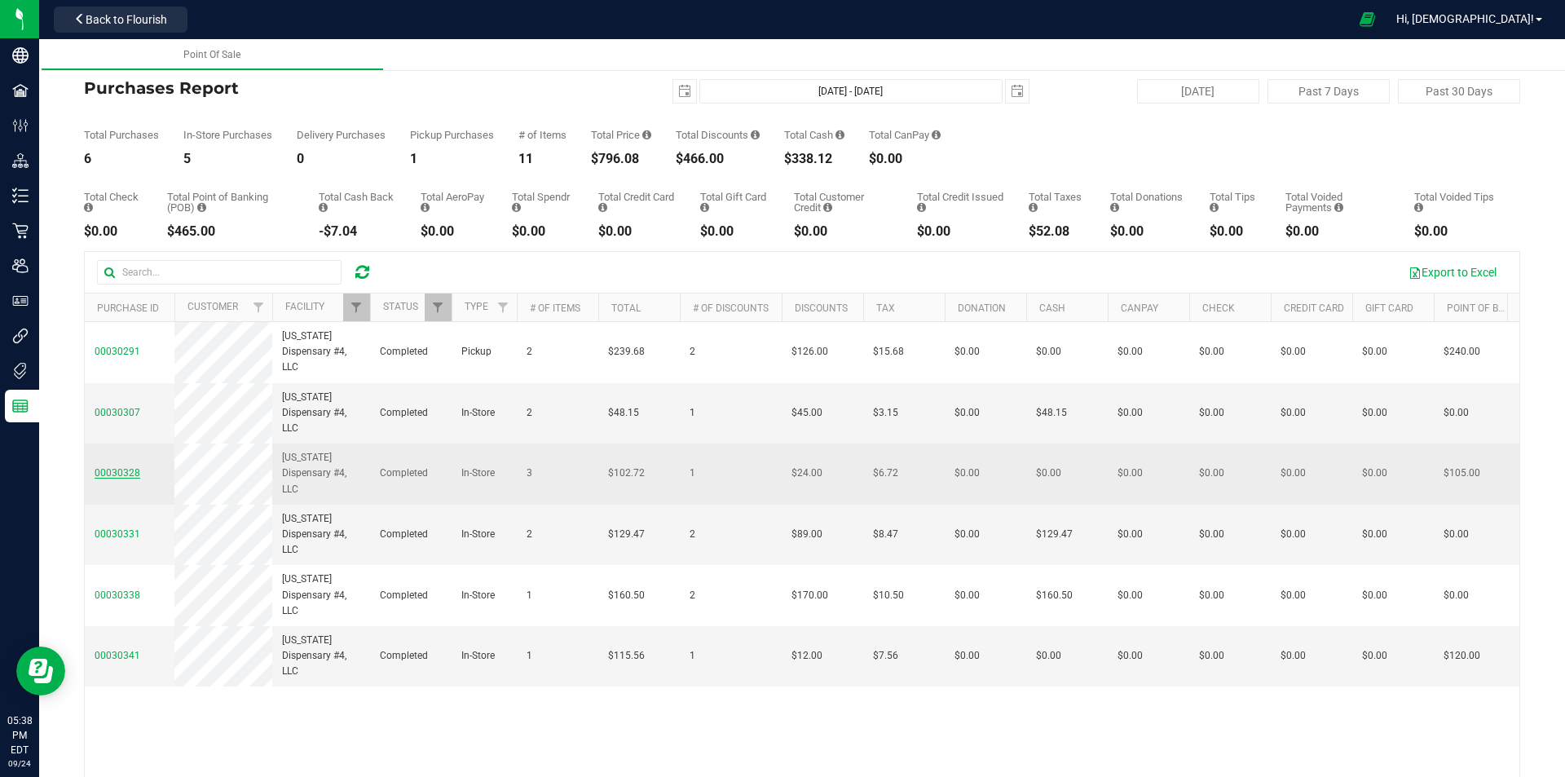
click at [126, 472] on span "00030328" at bounding box center [118, 472] width 46 height 11
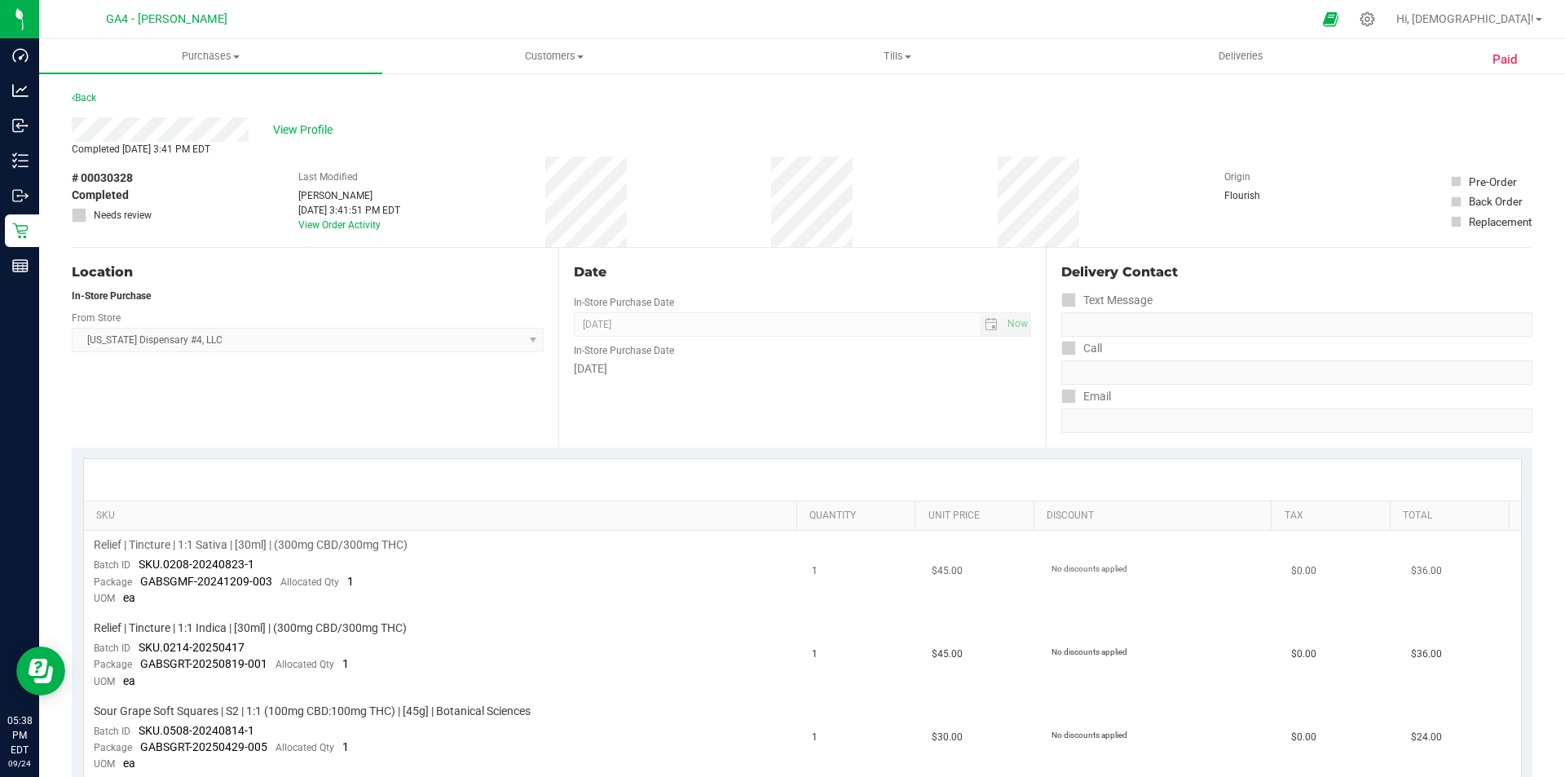
scroll to position [82, 0]
